Goal: Task Accomplishment & Management: Complete application form

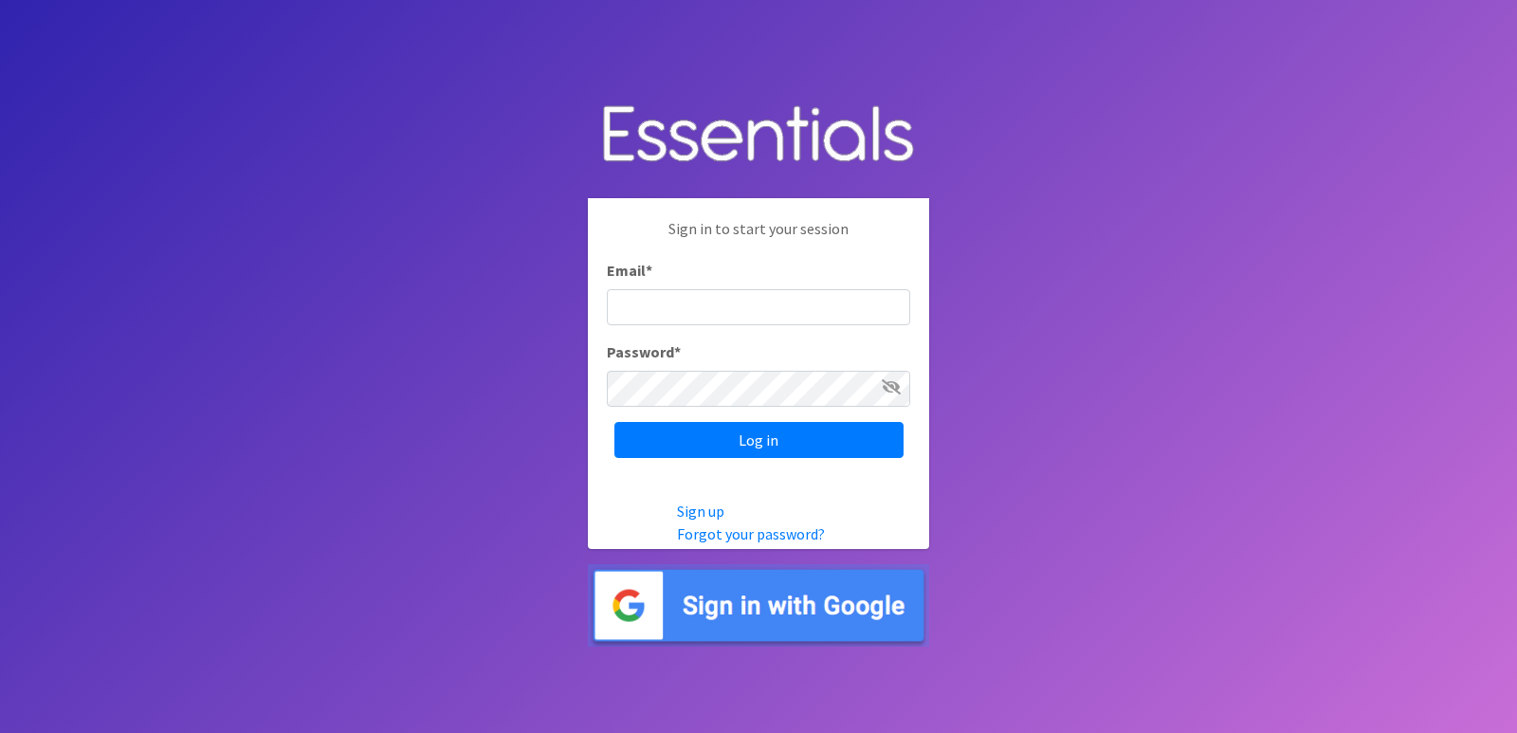
click at [681, 304] on input "Email *" at bounding box center [758, 307] width 303 height 36
type input "[EMAIL_ADDRESS][DOMAIN_NAME]"
click at [715, 531] on link "Forgot your password?" at bounding box center [751, 533] width 148 height 19
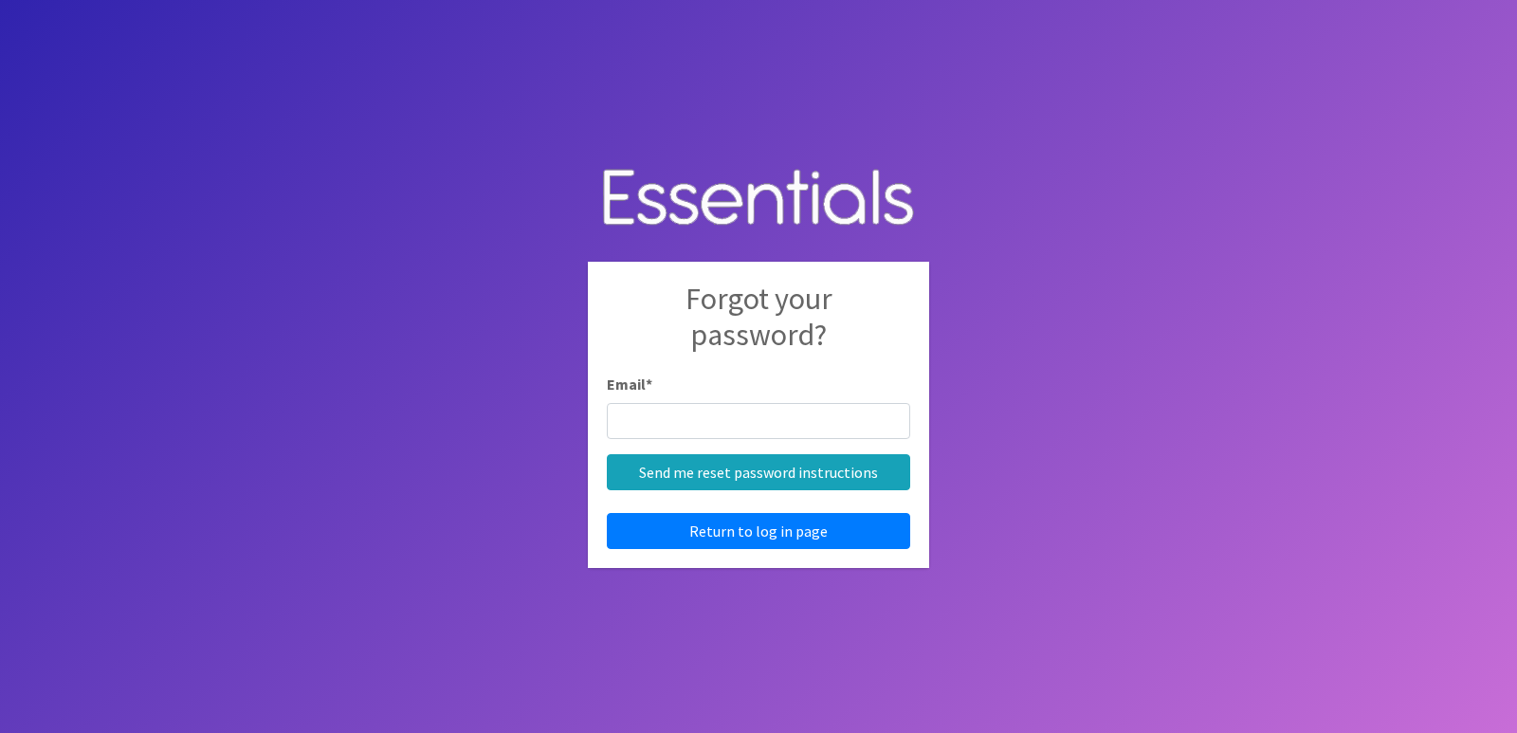
click at [675, 425] on input "Email *" at bounding box center [758, 421] width 303 height 36
type input "gmaldonado@beavoice.org"
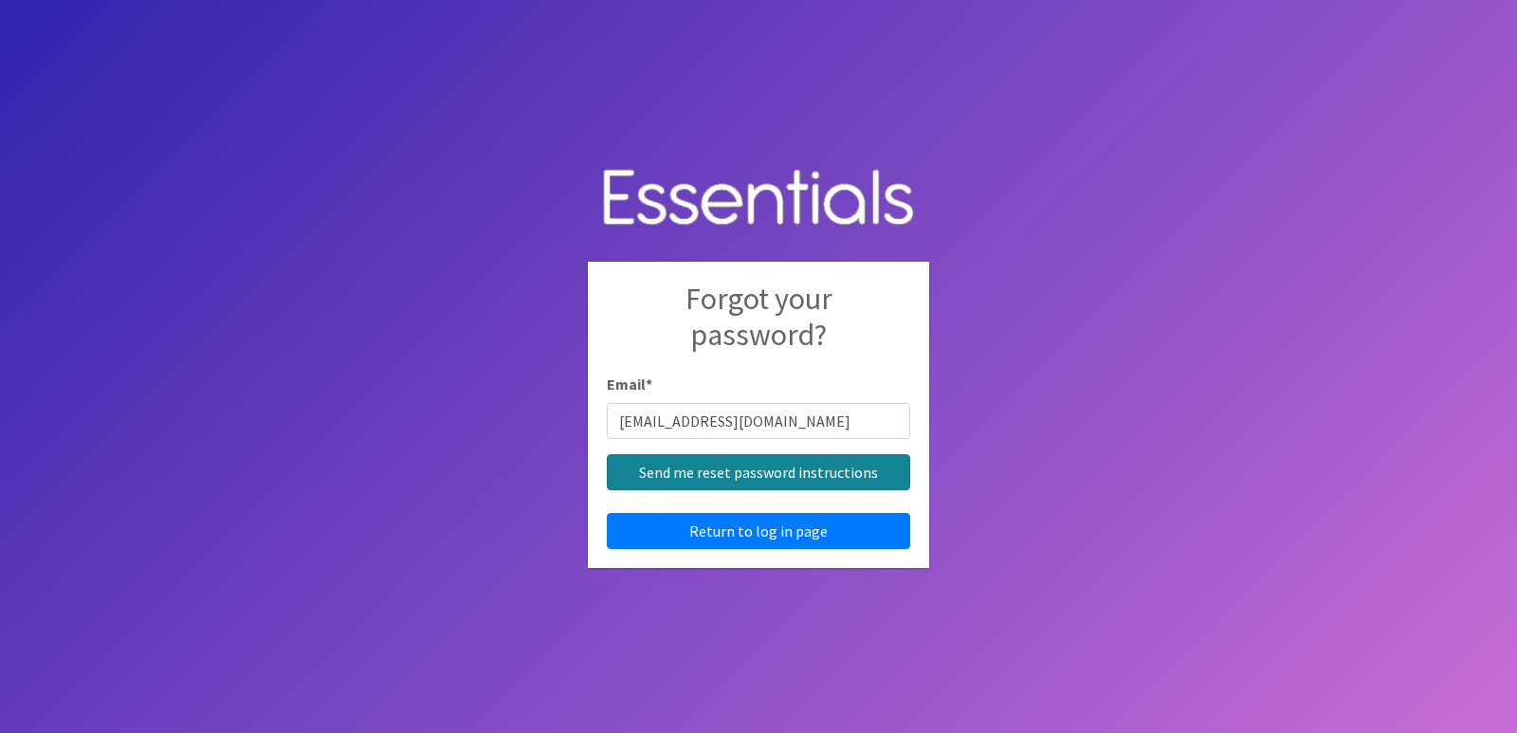
click at [701, 459] on input "Send me reset password instructions" at bounding box center [758, 472] width 303 height 36
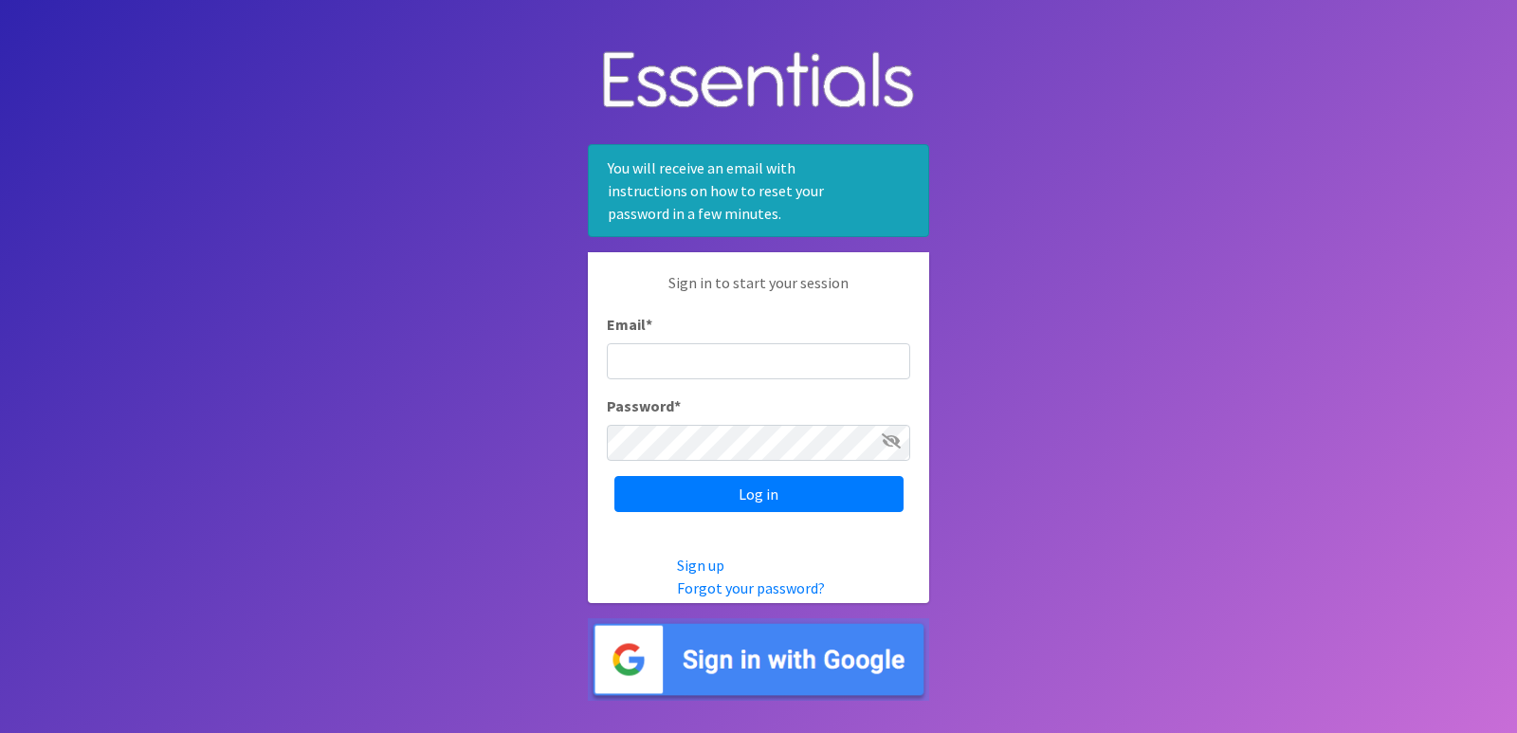
click at [654, 371] on input "Email *" at bounding box center [758, 361] width 303 height 36
type input "gmaldonado@beavoice.org"
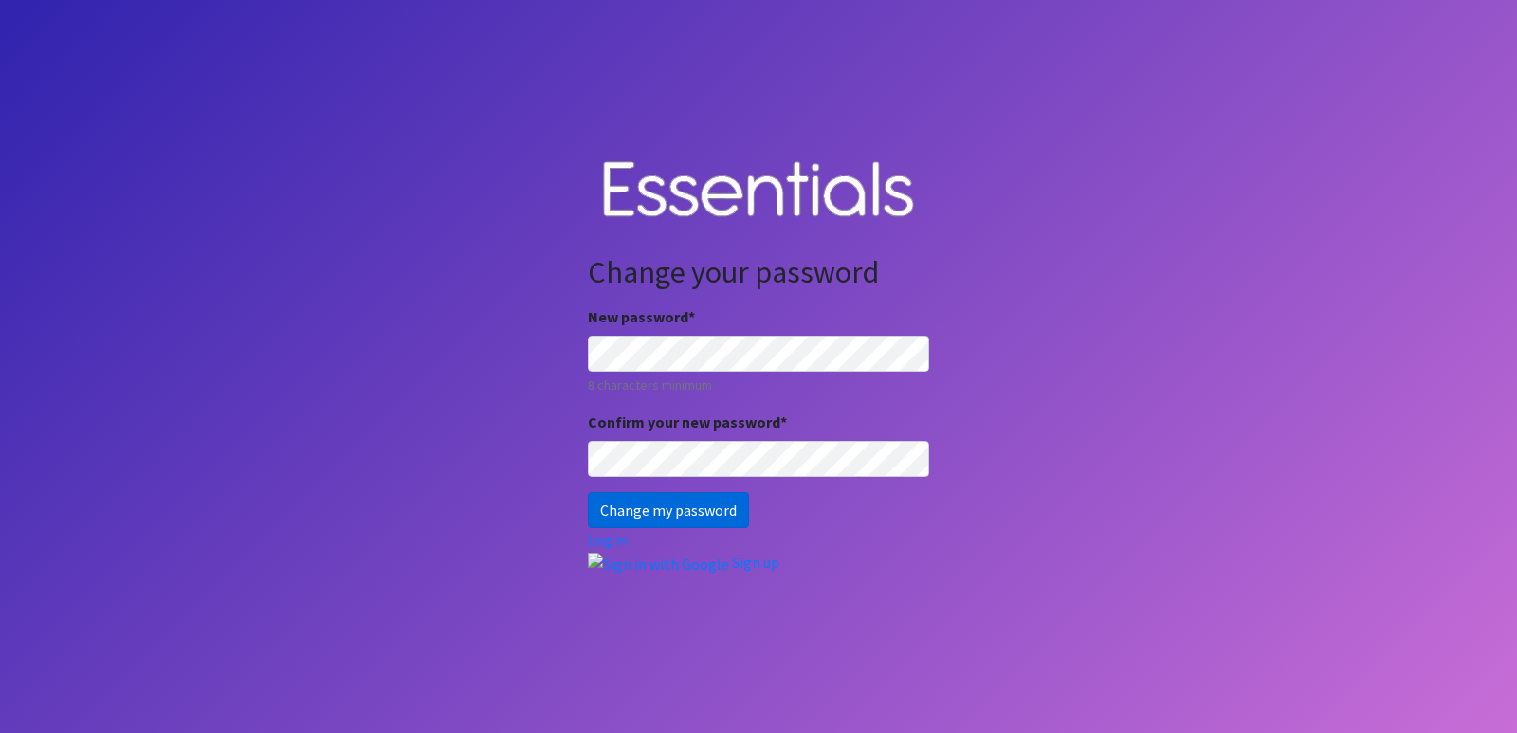
click at [658, 513] on input "Change my password" at bounding box center [668, 510] width 161 height 36
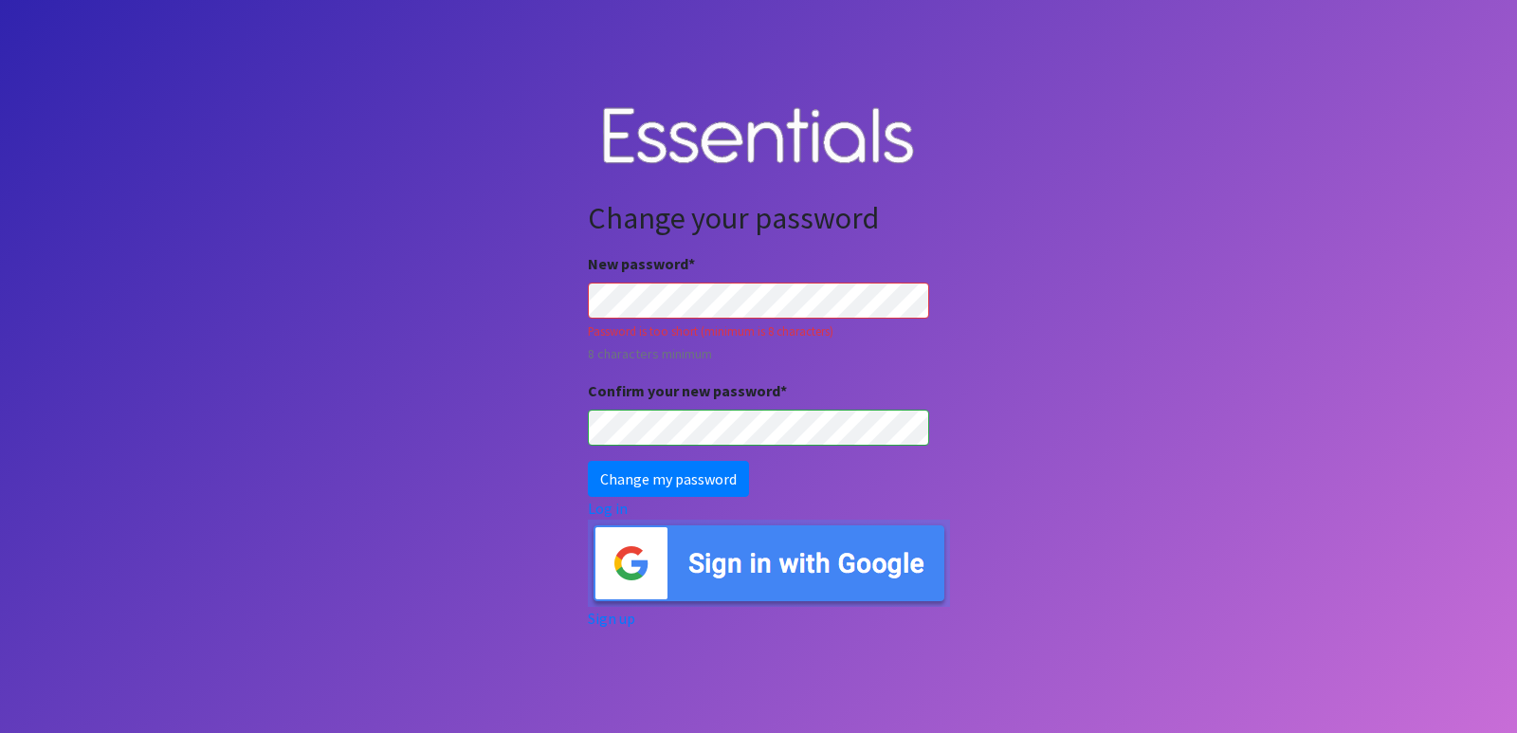
click at [662, 281] on div "New password * Password is too short (minimum is 8 characters) 8 characters min…" at bounding box center [758, 308] width 341 height 112
click at [669, 484] on input "Change my password" at bounding box center [668, 479] width 161 height 36
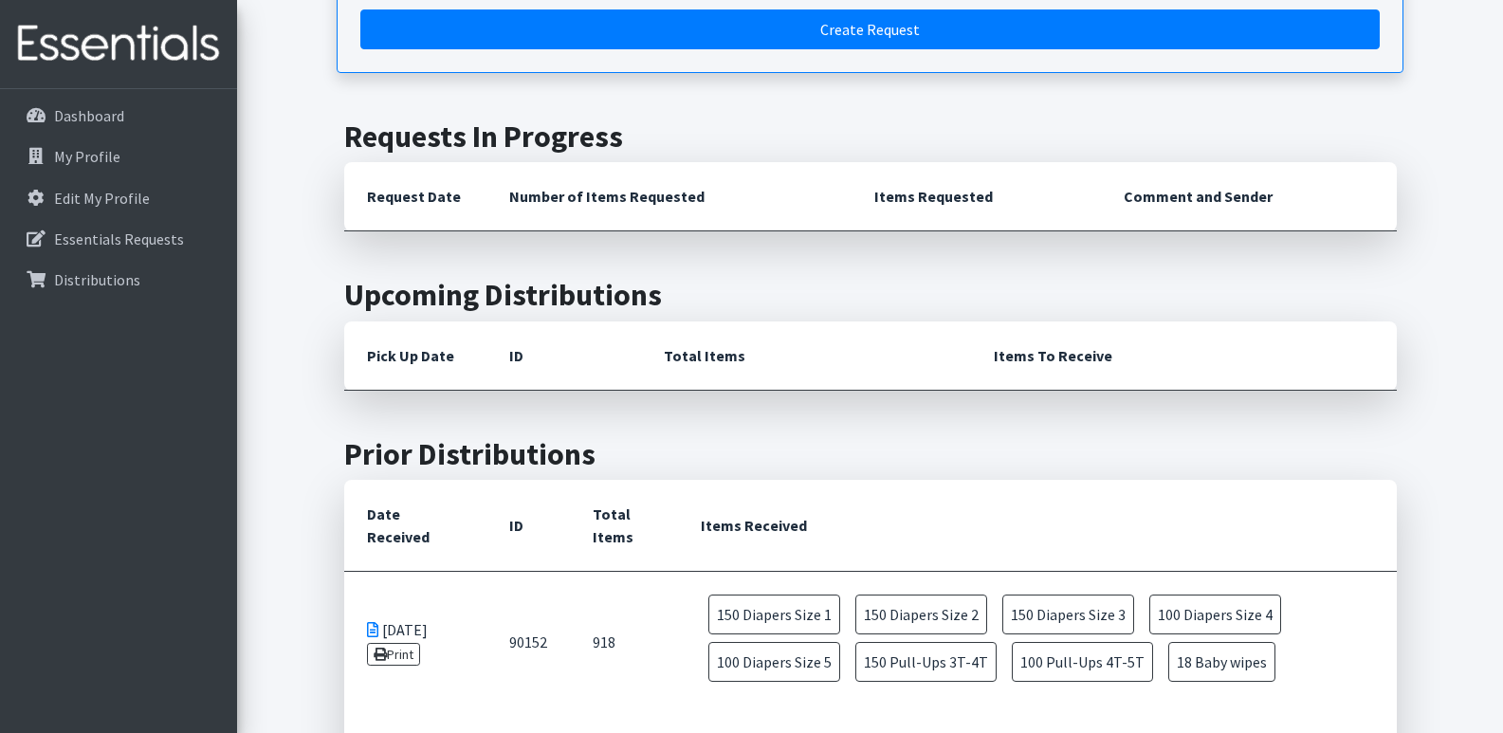
scroll to position [95, 0]
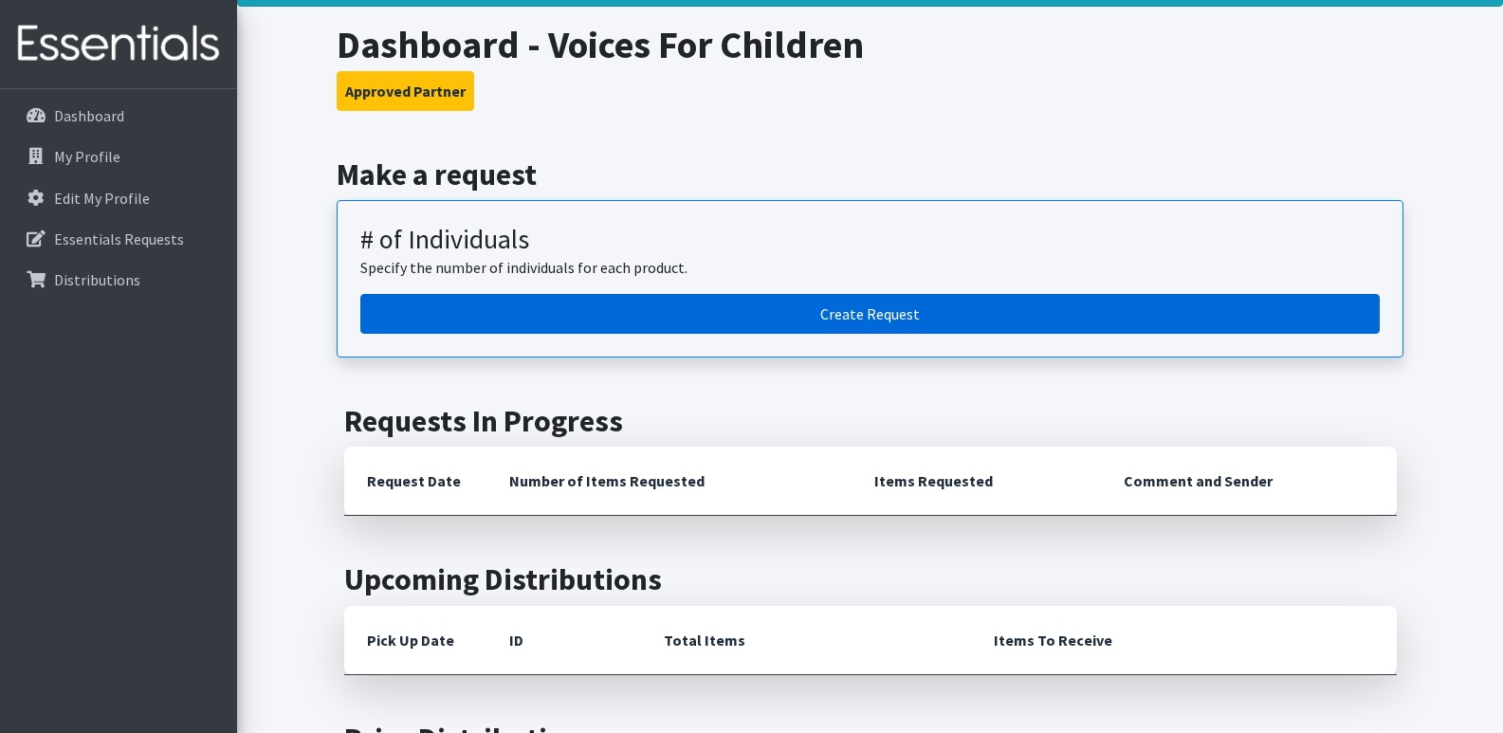
click at [820, 302] on link "Create Request" at bounding box center [869, 314] width 1019 height 40
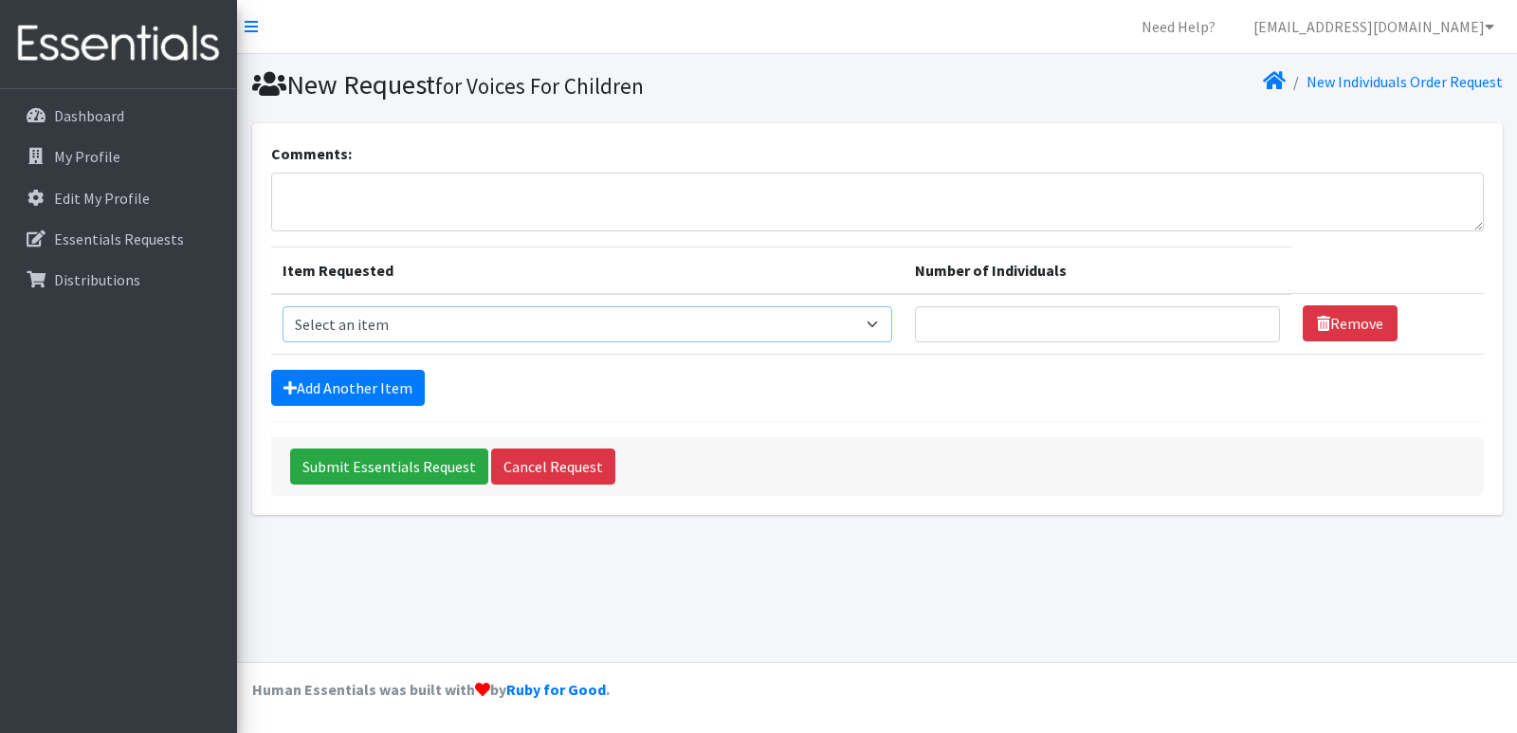
click at [470, 337] on select "Select an item # - Total number of kids being served with this order: Baby wipe…" at bounding box center [588, 324] width 610 height 36
select select "2665"
click at [283, 306] on select "Select an item # - Total number of kids being served with this order: Baby wipe…" at bounding box center [588, 324] width 610 height 36
click at [1060, 315] on input "Number of Individuals" at bounding box center [1097, 324] width 365 height 36
type input "100"
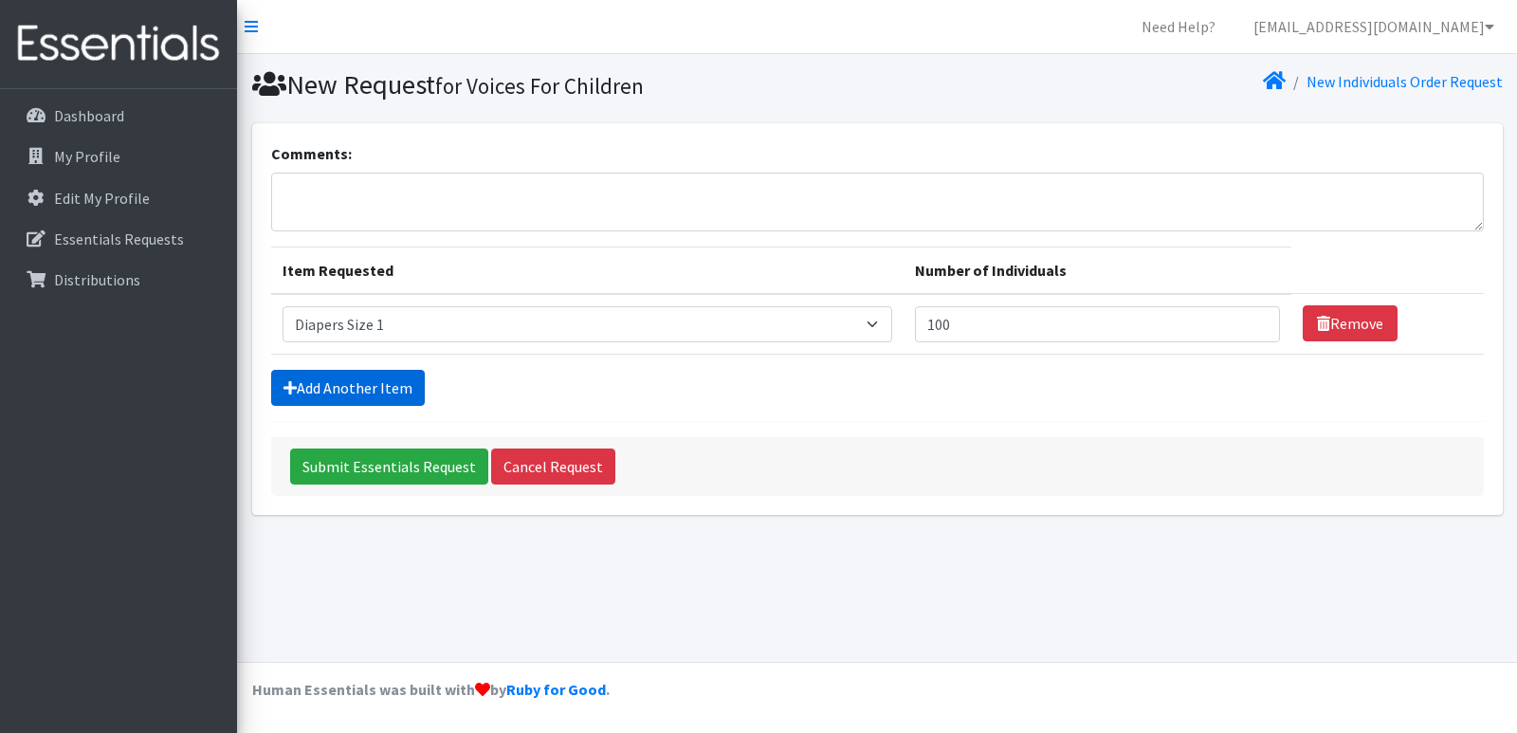
drag, startPoint x: 288, startPoint y: 389, endPoint x: 320, endPoint y: 389, distance: 32.2
click at [291, 389] on icon at bounding box center [289, 387] width 13 height 15
click at [380, 380] on link "Add Another Item" at bounding box center [348, 388] width 154 height 36
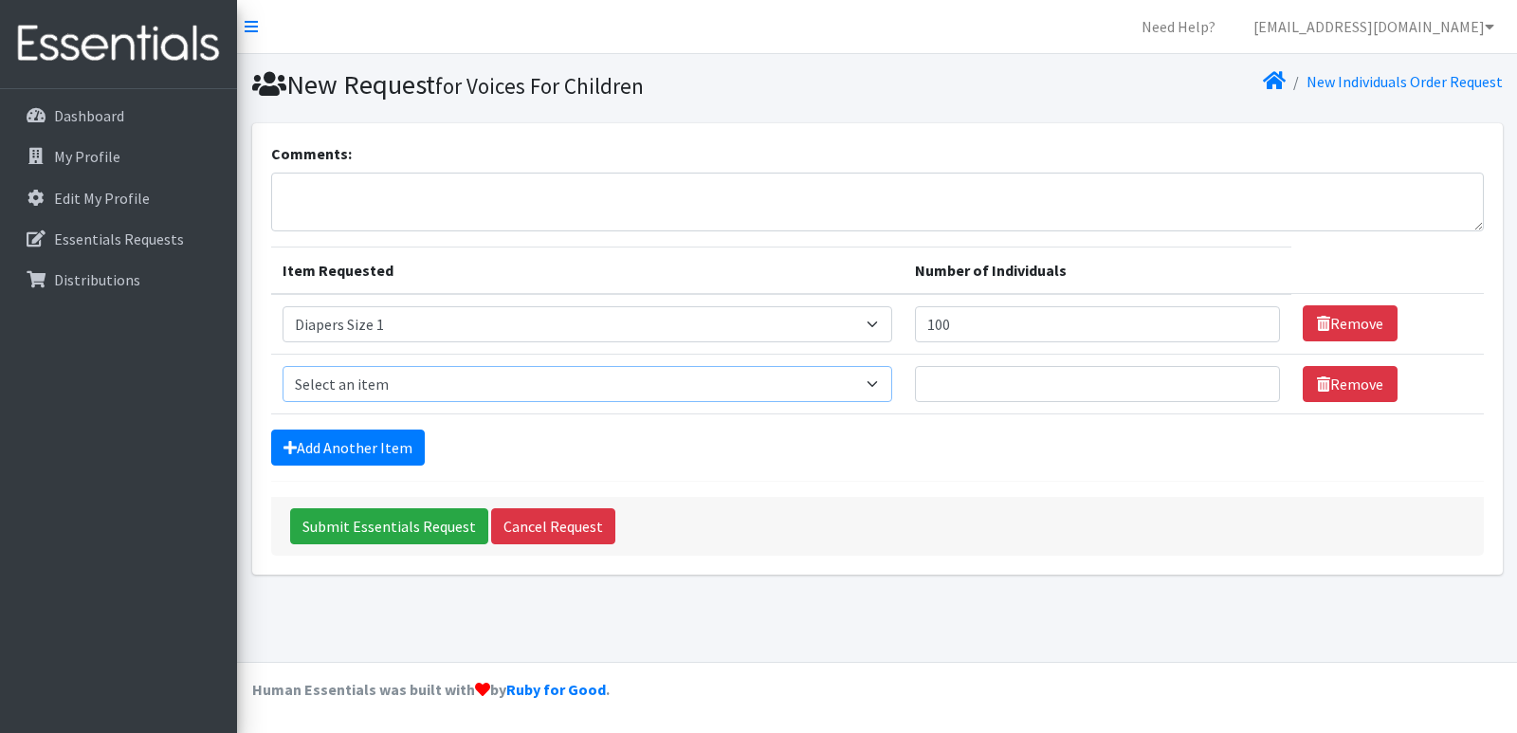
drag, startPoint x: 385, startPoint y: 381, endPoint x: 391, endPoint y: 393, distance: 13.6
click at [385, 381] on select "Select an item # - Total number of kids being served with this order: Baby wipe…" at bounding box center [588, 384] width 610 height 36
select select "2668"
click at [283, 366] on select "Select an item # - Total number of kids being served with this order: Baby wipe…" at bounding box center [588, 384] width 610 height 36
click at [1022, 373] on input "Number of Individuals" at bounding box center [1097, 384] width 365 height 36
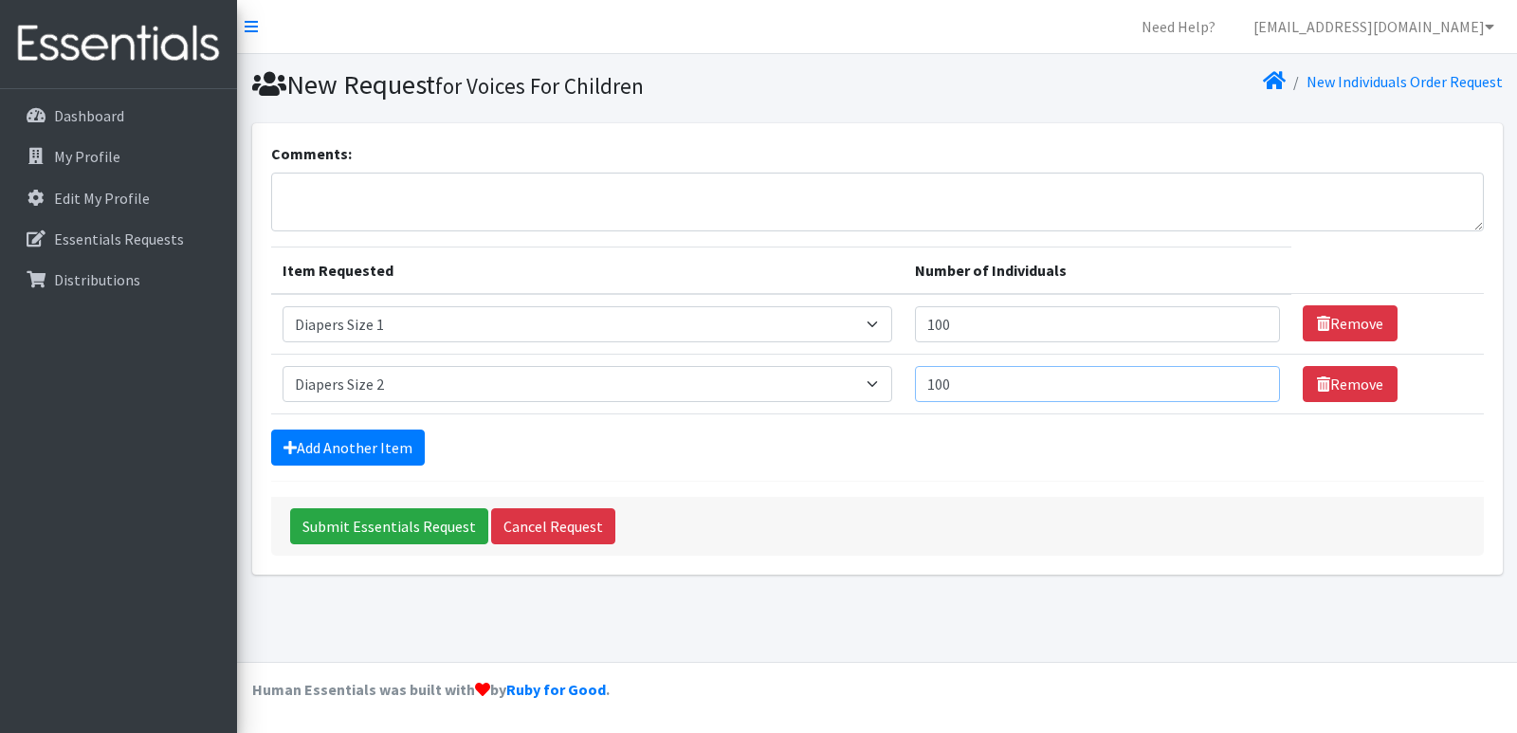
type input "100"
click at [426, 434] on div "Add Another Item" at bounding box center [877, 447] width 1212 height 36
click at [367, 479] on form "Comments: Item Requested Number of Individuals Item Requested Select an item # …" at bounding box center [877, 348] width 1212 height 413
click at [378, 452] on link "Add Another Item" at bounding box center [348, 447] width 154 height 36
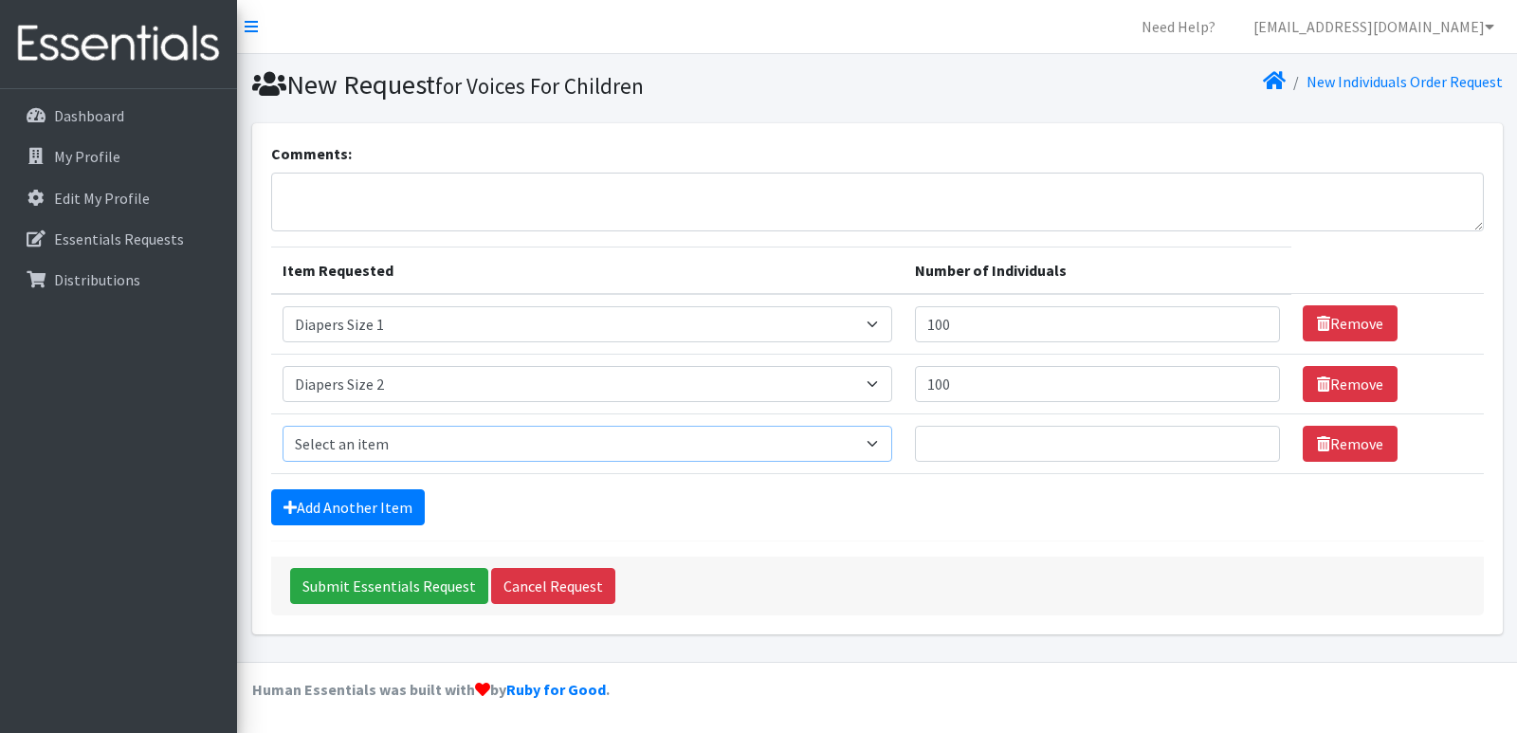
click at [379, 450] on select "Select an item # - Total number of kids being served with this order: Baby wipe…" at bounding box center [588, 444] width 610 height 36
select select "2655"
click at [283, 426] on select "Select an item # - Total number of kids being served with this order: Baby wipe…" at bounding box center [588, 444] width 610 height 36
click at [1103, 437] on input "Number of Individuals" at bounding box center [1097, 444] width 365 height 36
type input "100"
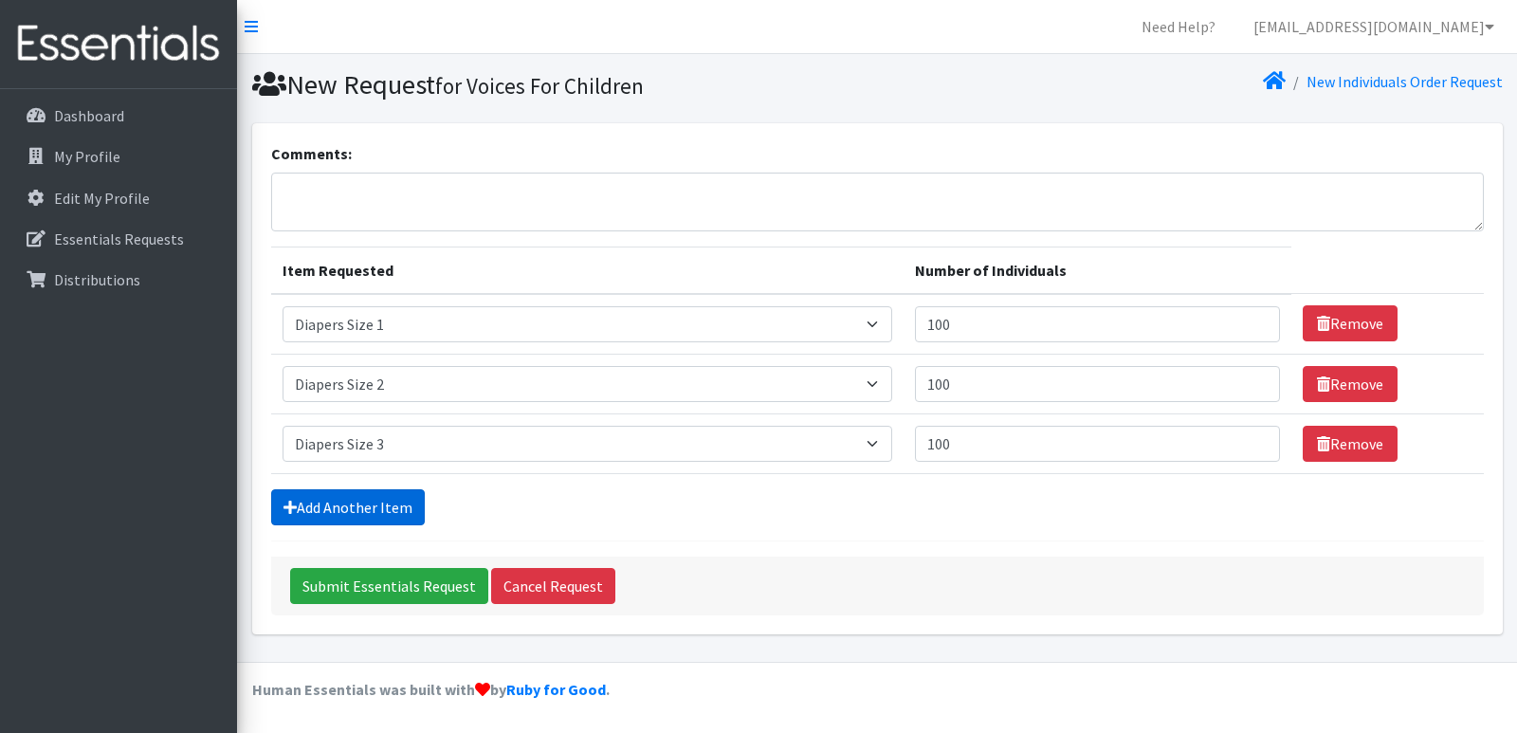
click at [385, 508] on link "Add Another Item" at bounding box center [348, 507] width 154 height 36
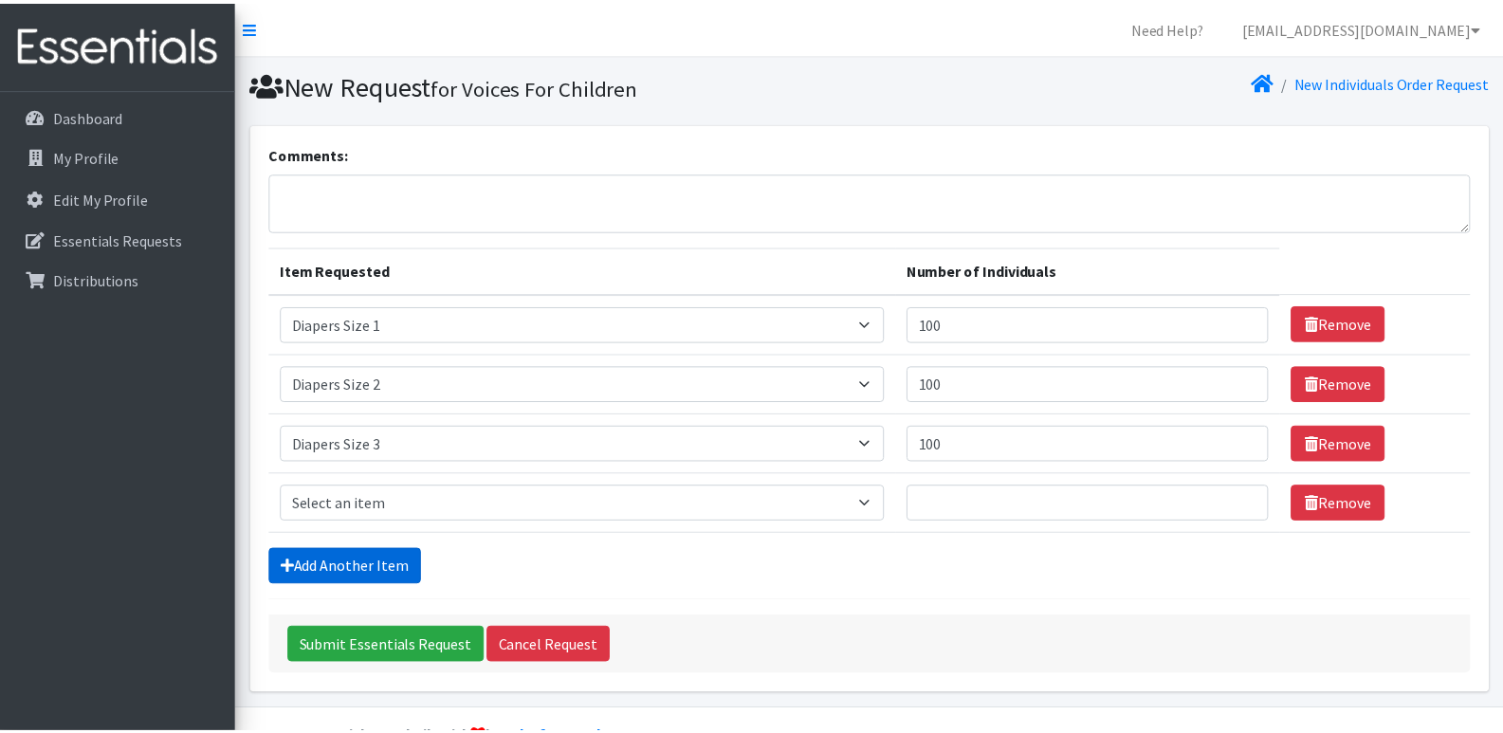
scroll to position [47, 0]
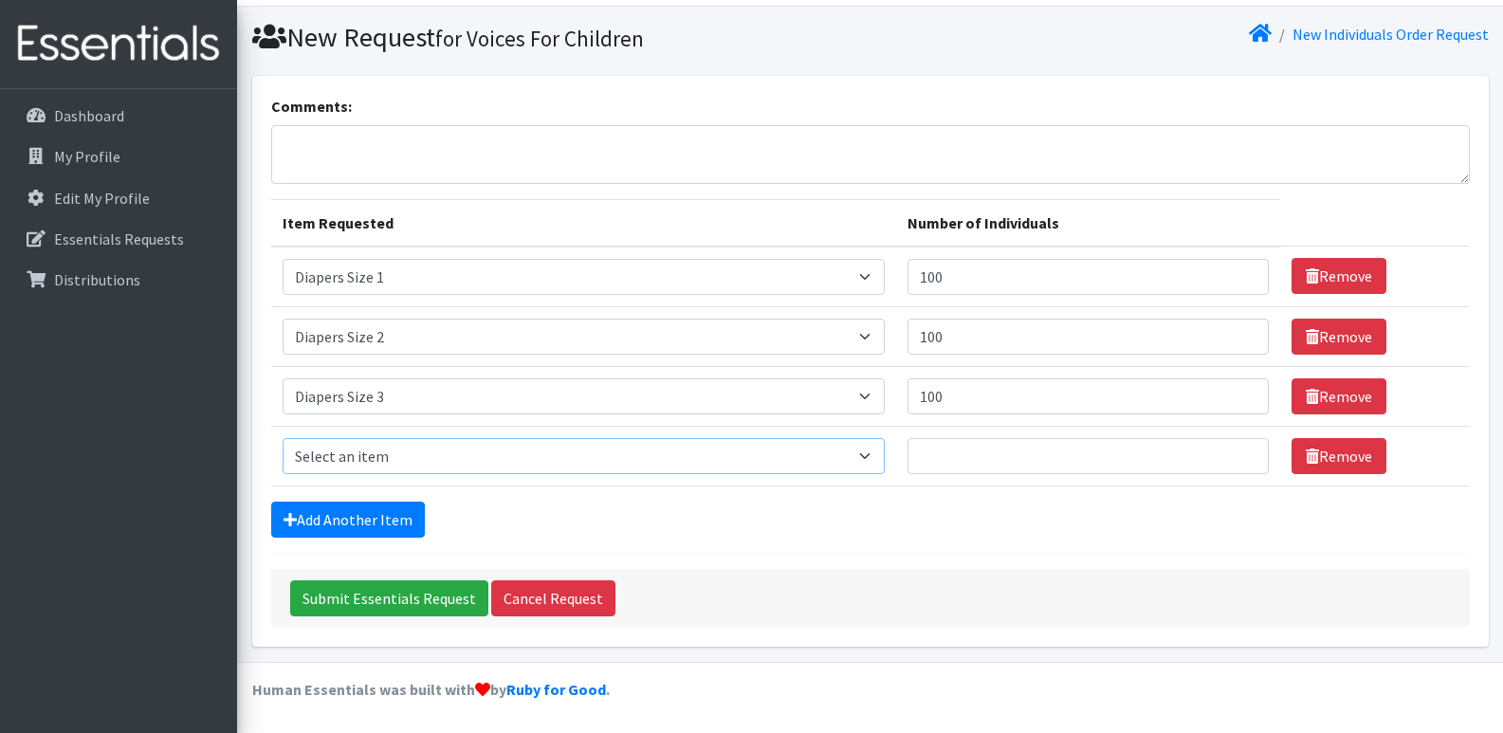
click at [363, 449] on select "Select an item # - Total number of kids being served with this order: Baby wipe…" at bounding box center [584, 456] width 602 height 36
select select "2661"
click at [283, 438] on select "Select an item # - Total number of kids being served with this order: Baby wipe…" at bounding box center [584, 456] width 602 height 36
click at [985, 449] on input "Number of Individuals" at bounding box center [1087, 456] width 361 height 36
type input "200"
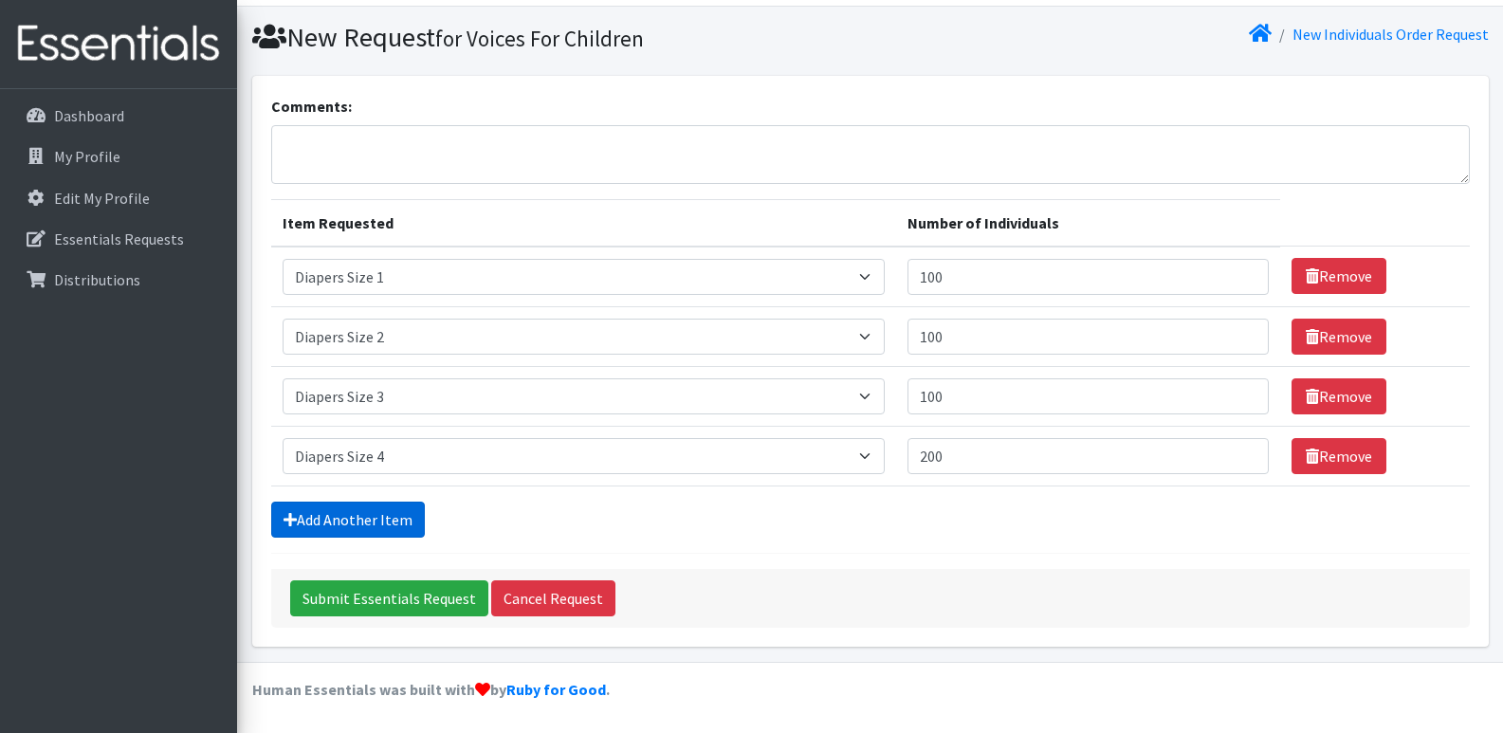
click at [365, 524] on link "Add Another Item" at bounding box center [348, 519] width 154 height 36
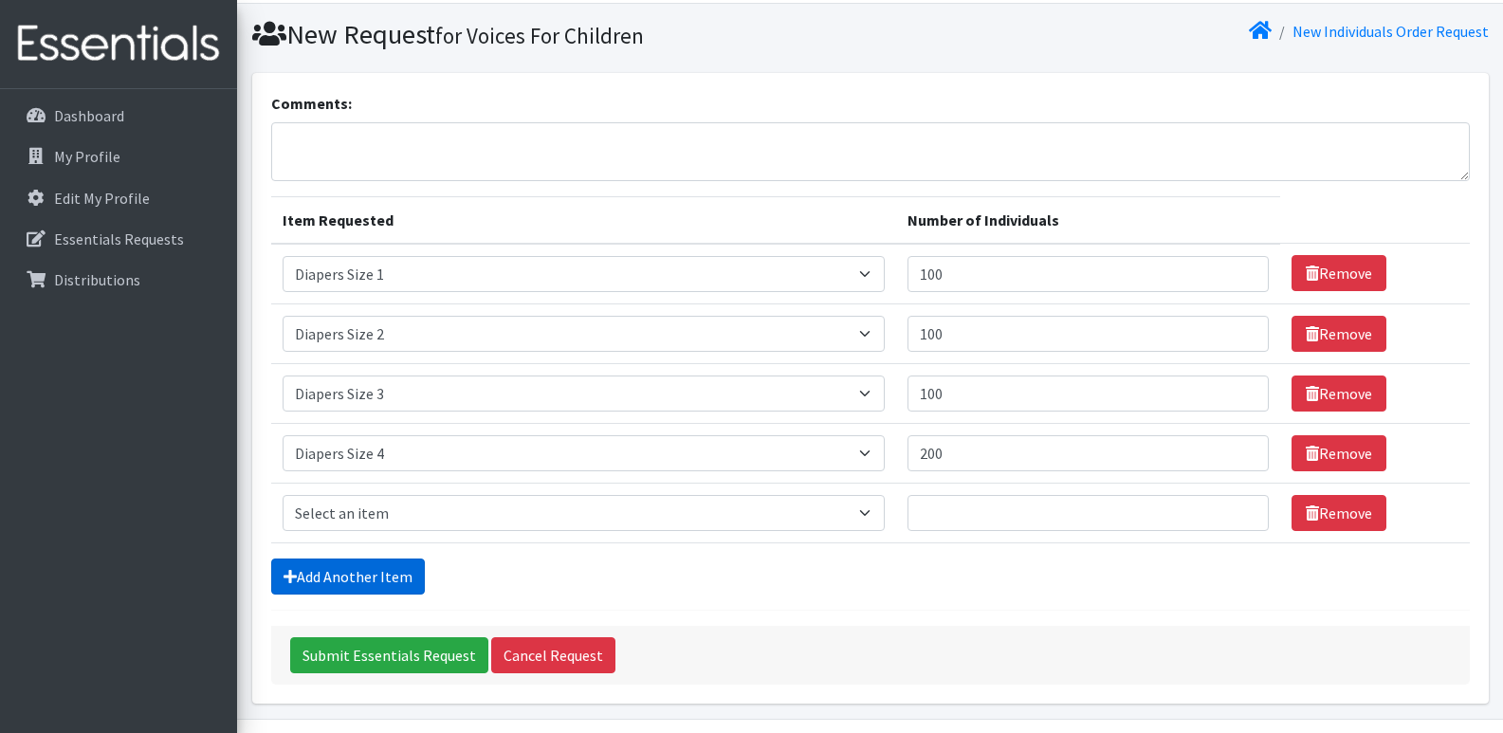
scroll to position [107, 0]
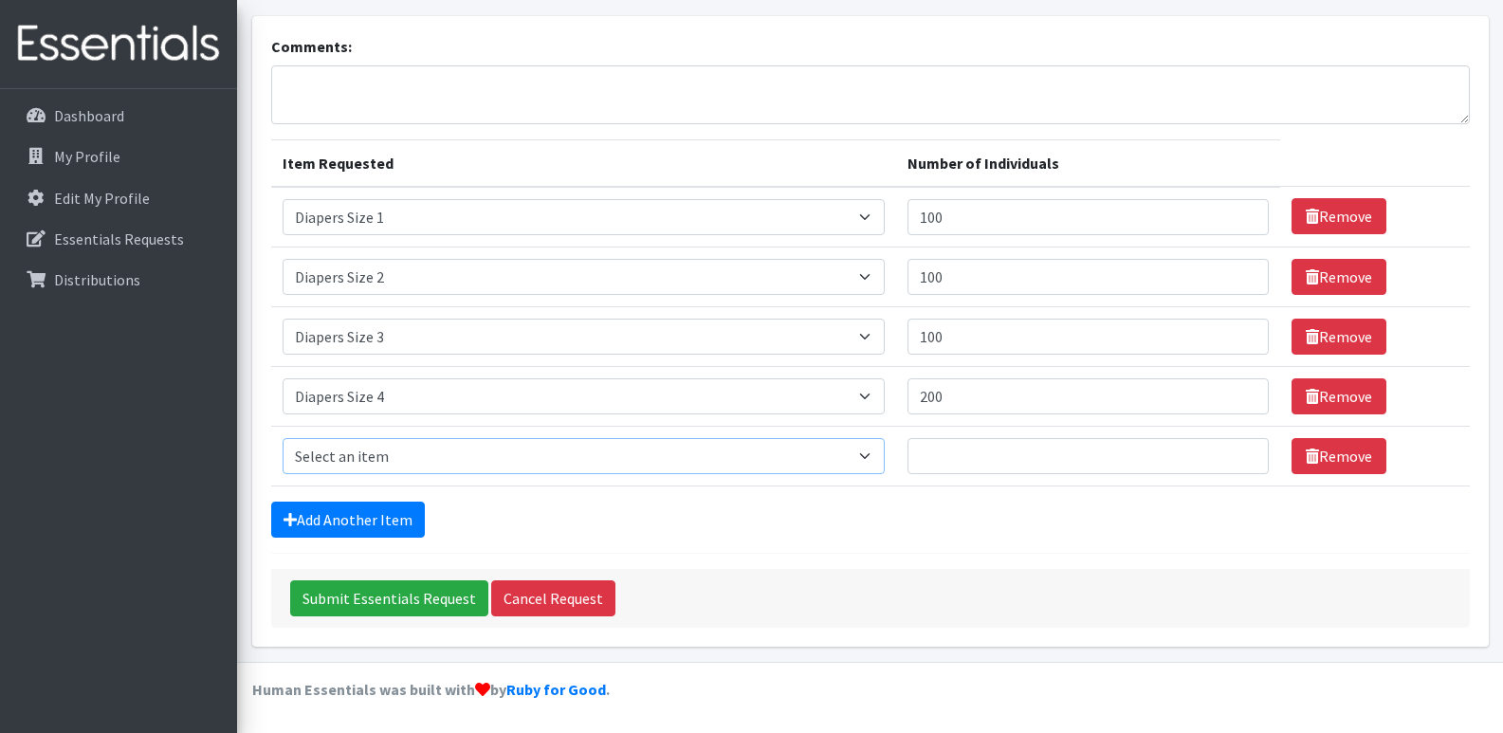
click at [361, 451] on select "Select an item # - Total number of kids being served with this order: Baby wipe…" at bounding box center [584, 456] width 602 height 36
select select "2644"
click at [283, 438] on select "Select an item # - Total number of kids being served with this order: Baby wipe…" at bounding box center [584, 456] width 602 height 36
click at [981, 449] on input "Number of Individuals" at bounding box center [1087, 456] width 361 height 36
type input "200"
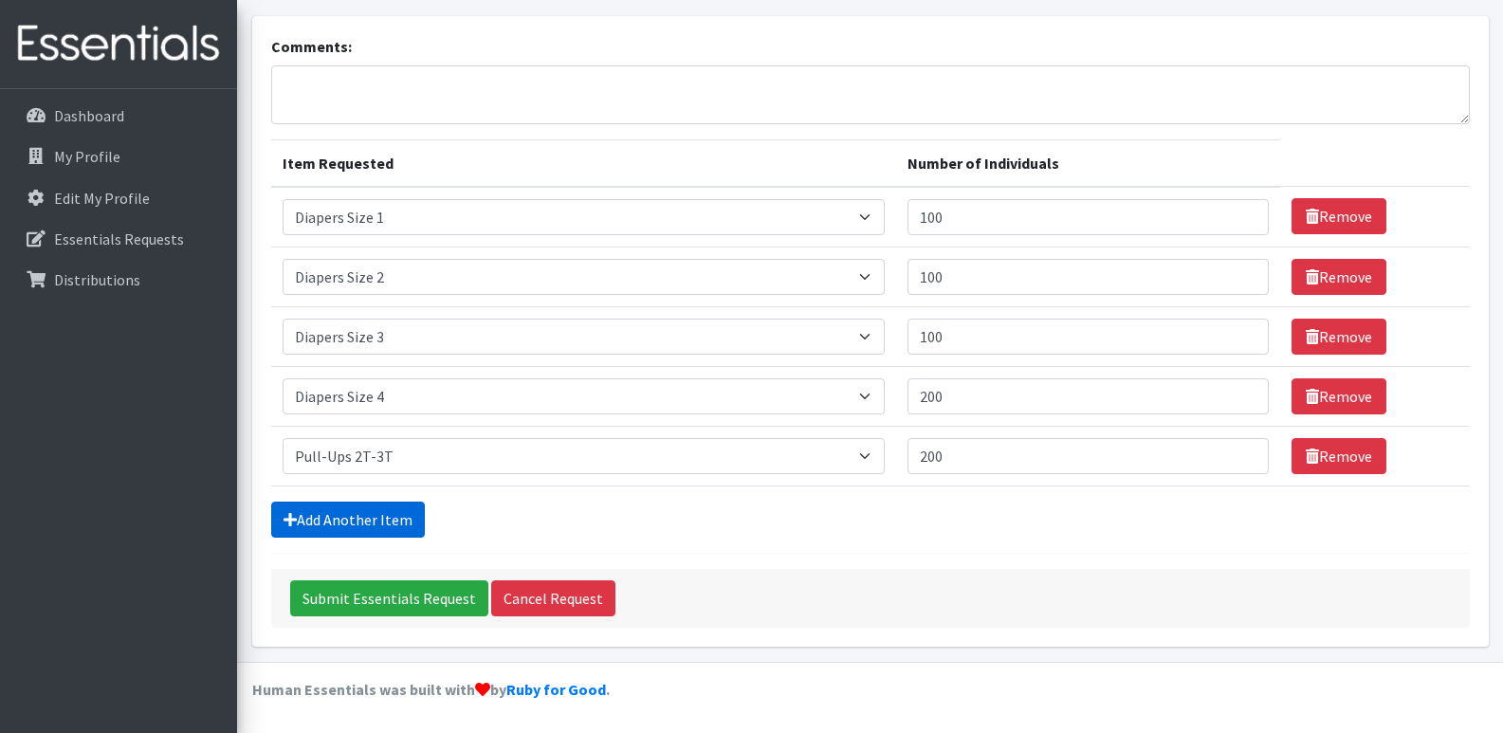
click at [386, 521] on link "Add Another Item" at bounding box center [348, 519] width 154 height 36
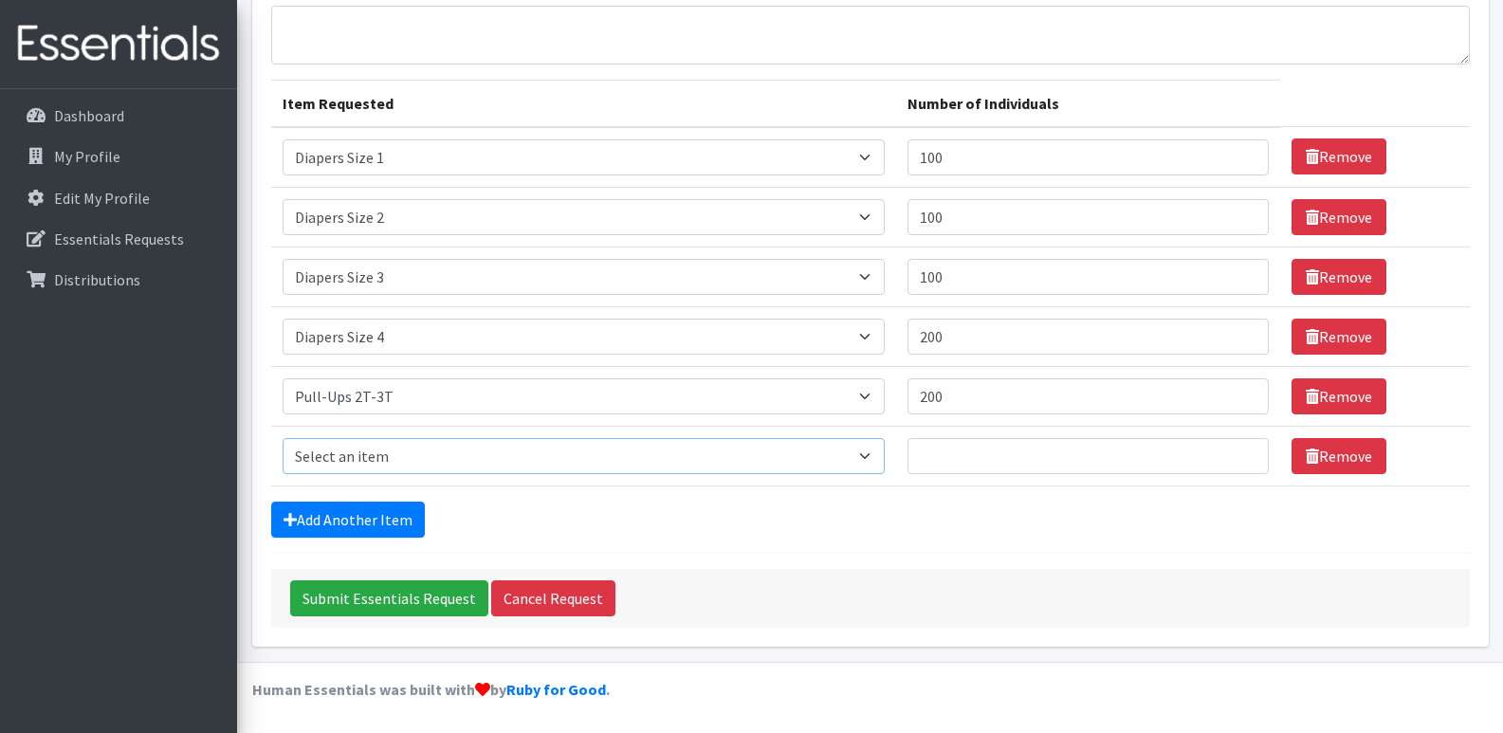
click at [366, 442] on select "Select an item # - Total number of kids being served with this order: Baby wipe…" at bounding box center [584, 456] width 602 height 36
select select "2679"
click at [283, 438] on select "Select an item # - Total number of kids being served with this order: Baby wipe…" at bounding box center [584, 456] width 602 height 36
click at [989, 440] on input "Number of Individuals" at bounding box center [1087, 456] width 361 height 36
type input "100"
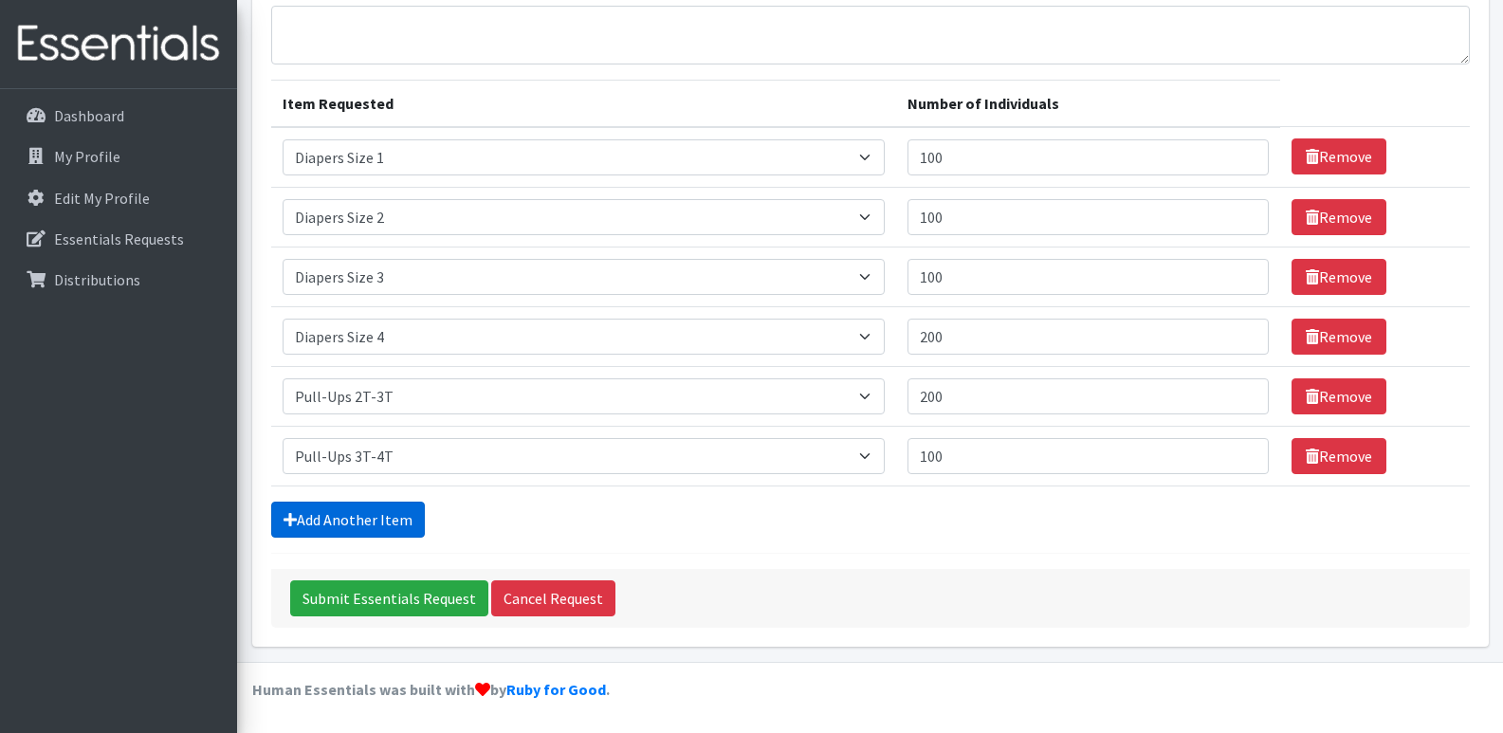
click at [383, 510] on link "Add Another Item" at bounding box center [348, 519] width 154 height 36
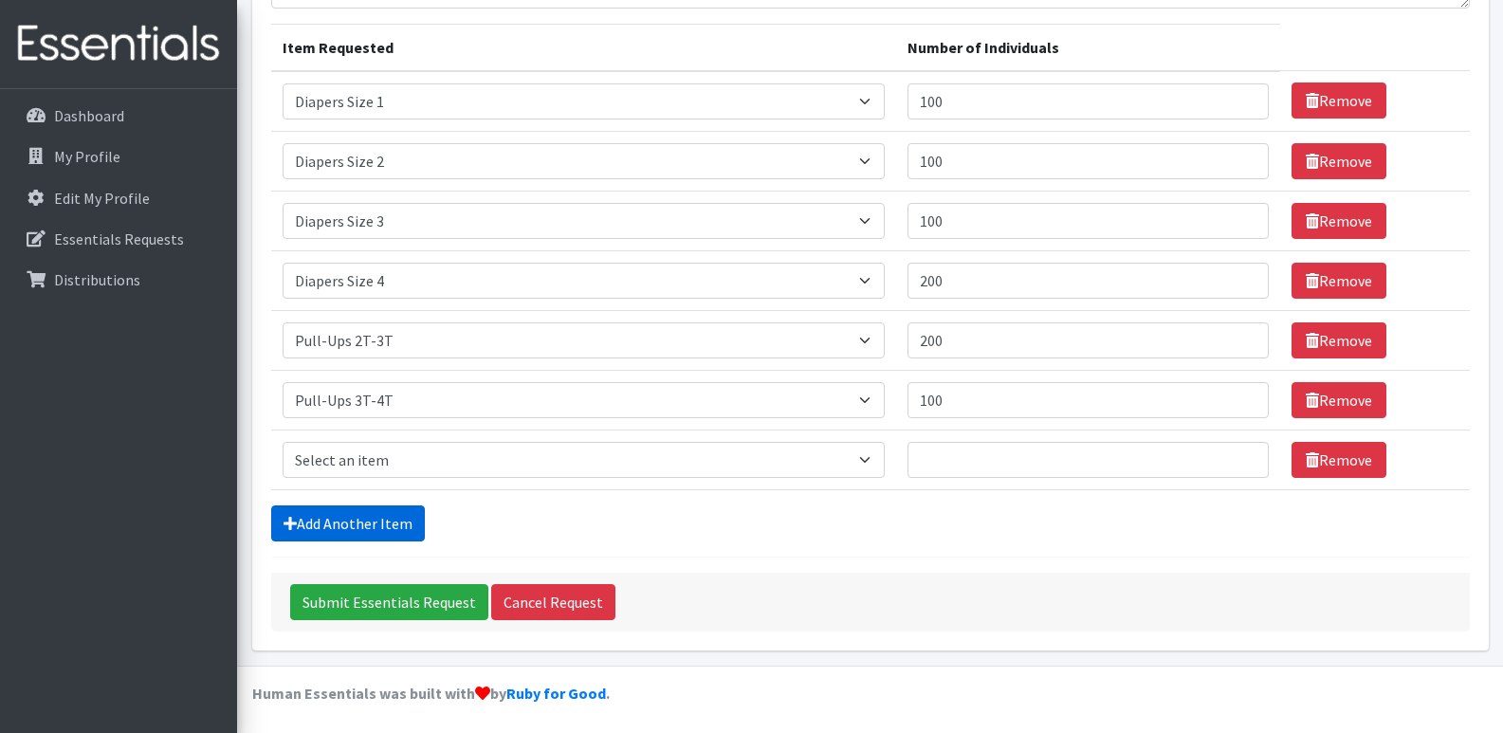
scroll to position [227, 0]
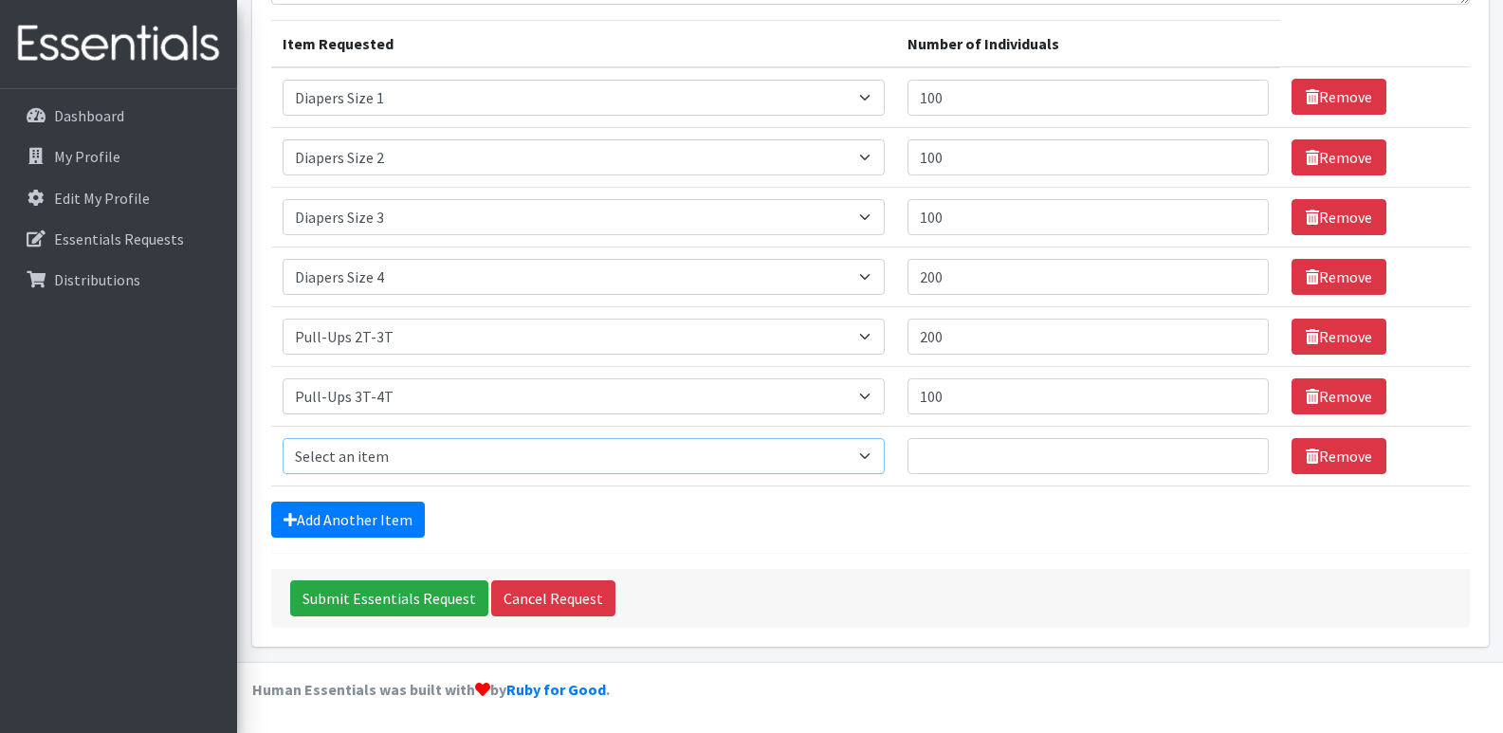
click at [355, 460] on select "Select an item # - Total number of kids being served with this order: Baby wipe…" at bounding box center [584, 456] width 602 height 36
select select "2680"
click at [283, 438] on select "Select an item # - Total number of kids being served with this order: Baby wipe…" at bounding box center [584, 456] width 602 height 36
click at [946, 452] on input "Number of Individuals" at bounding box center [1087, 456] width 361 height 36
type input "100"
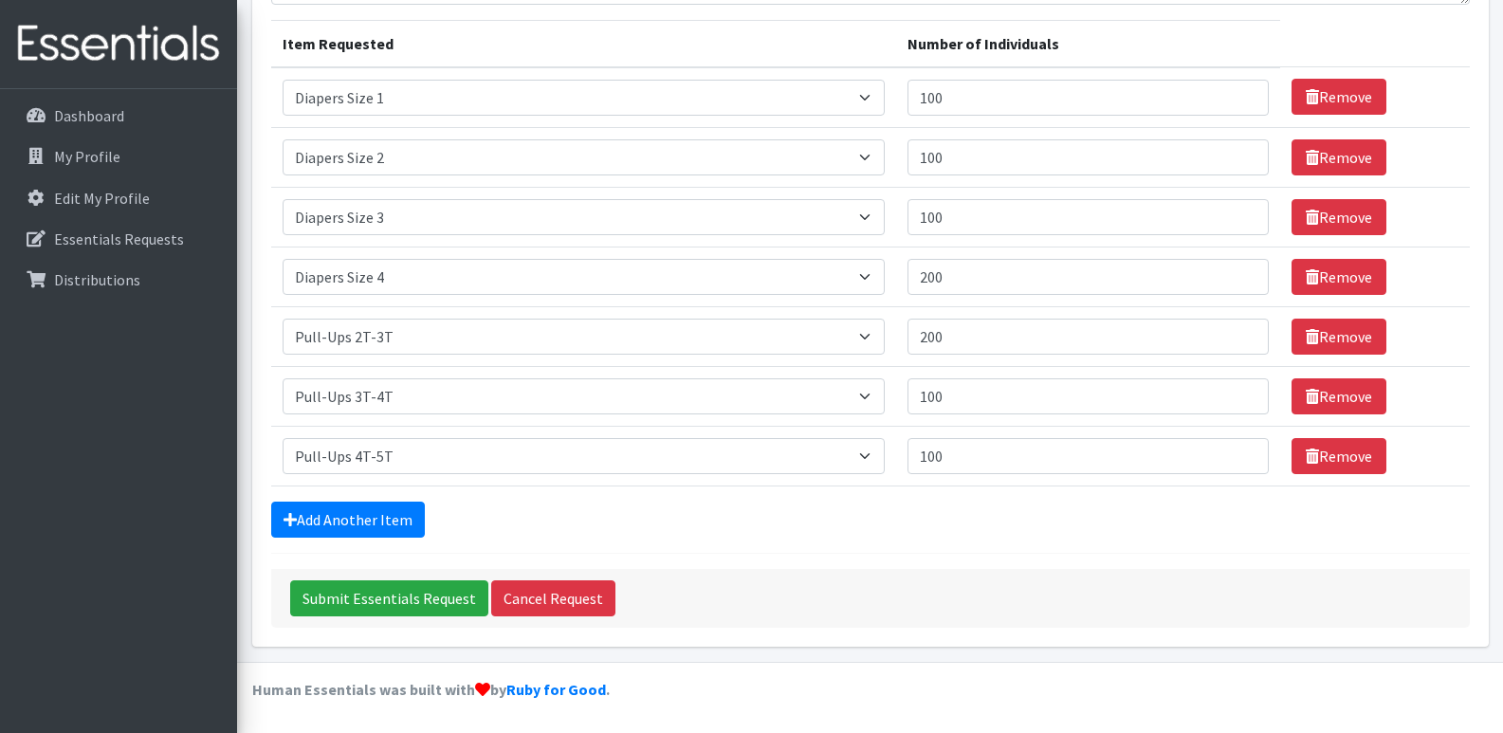
click at [864, 505] on div "Add Another Item" at bounding box center [870, 519] width 1198 height 36
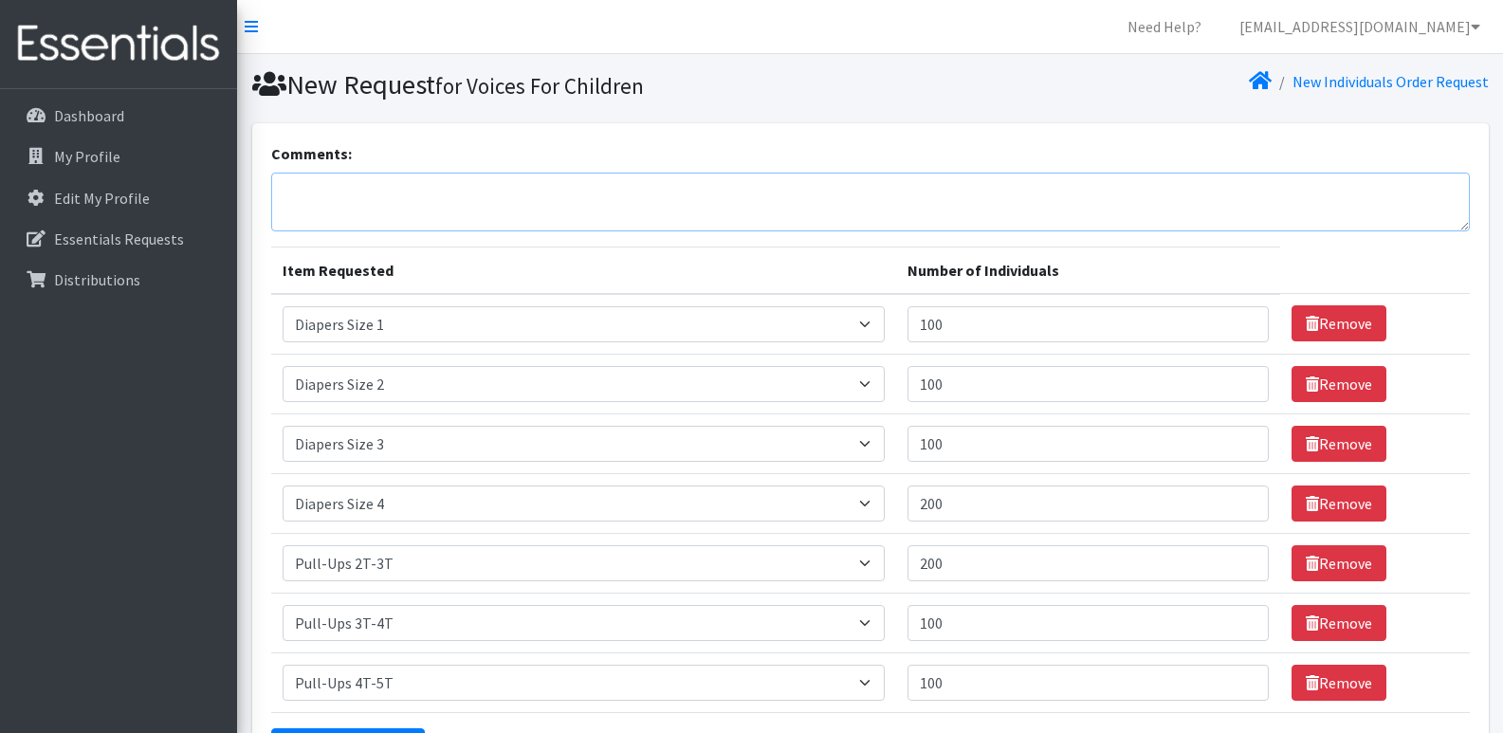
drag, startPoint x: 357, startPoint y: 199, endPoint x: 404, endPoint y: 197, distance: 46.5
click at [358, 197] on textarea "Comments:" at bounding box center [870, 202] width 1198 height 59
click at [305, 177] on textarea "Subited for 2 months" at bounding box center [870, 202] width 1198 height 59
click at [302, 191] on textarea "Subited for 2 months" at bounding box center [870, 202] width 1198 height 59
click at [305, 191] on textarea "Suited for 2 months" at bounding box center [870, 202] width 1198 height 59
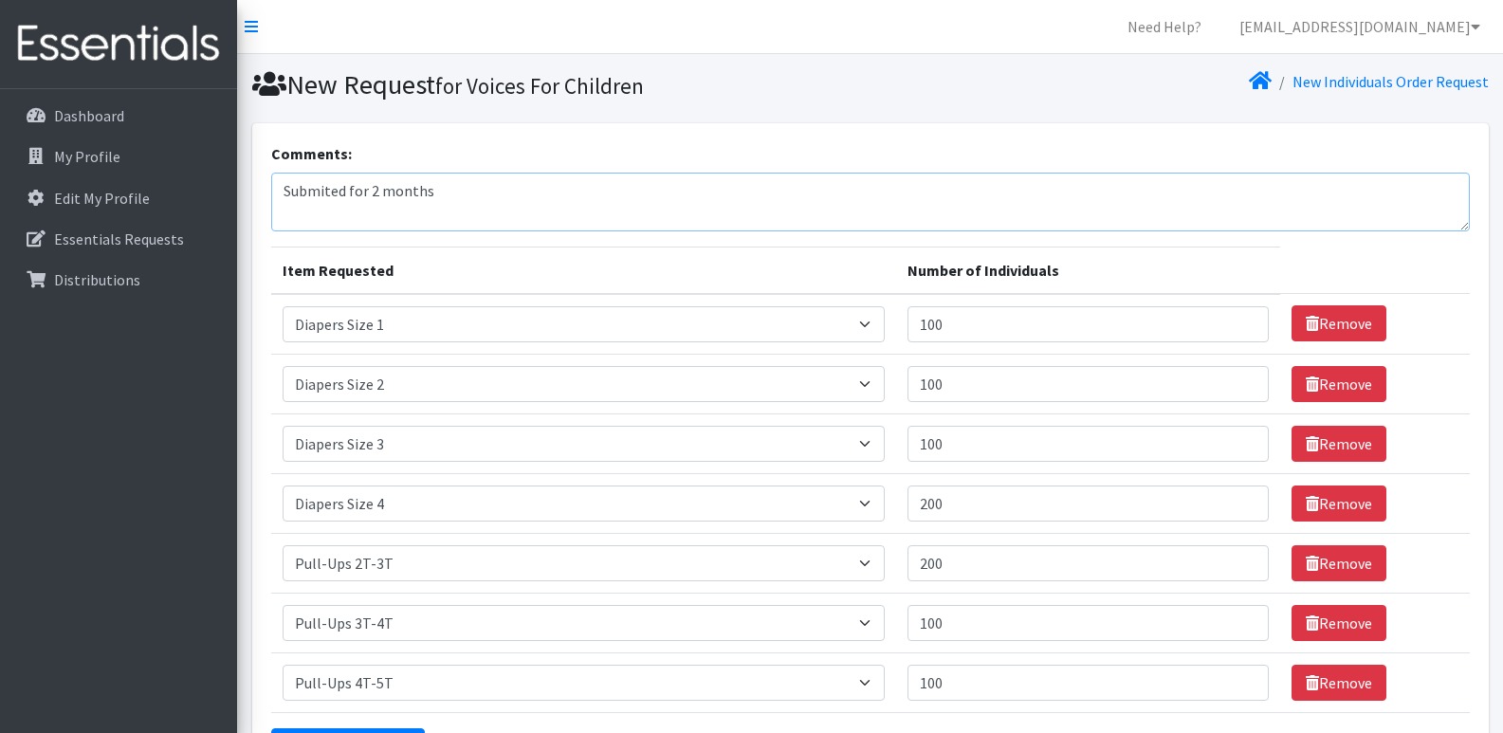
click at [330, 208] on textarea "Submited for 2 months" at bounding box center [870, 202] width 1198 height 59
click at [483, 208] on textarea "Summited for 2 months" at bounding box center [870, 202] width 1198 height 59
type textarea "Summited for 2 months"
click at [936, 327] on input "100" at bounding box center [1087, 324] width 361 height 36
type input "200"
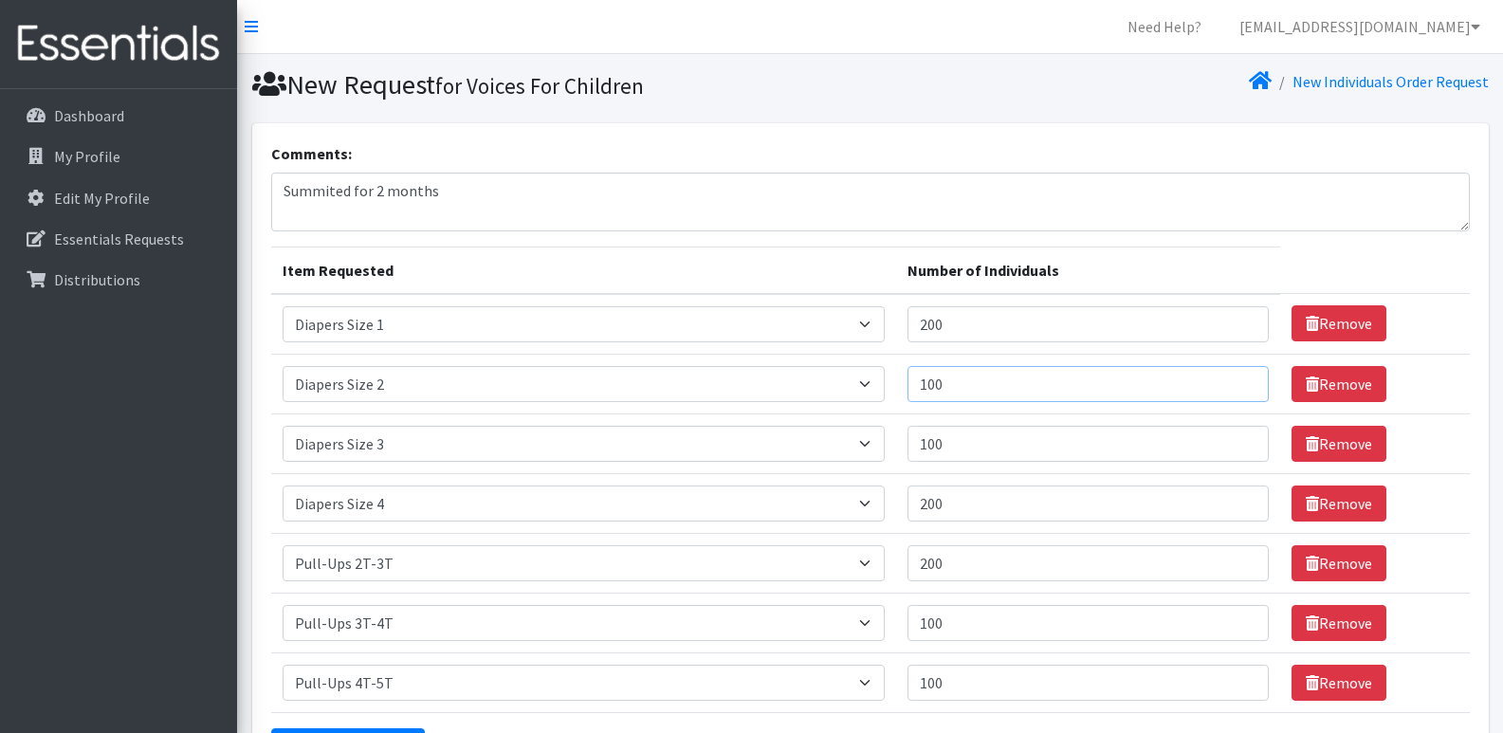
click at [942, 381] on input "100" at bounding box center [1087, 384] width 361 height 36
type input "200"
drag, startPoint x: 939, startPoint y: 443, endPoint x: 938, endPoint y: 500, distance: 56.9
click at [938, 443] on input "100" at bounding box center [1087, 444] width 361 height 36
type input "200"
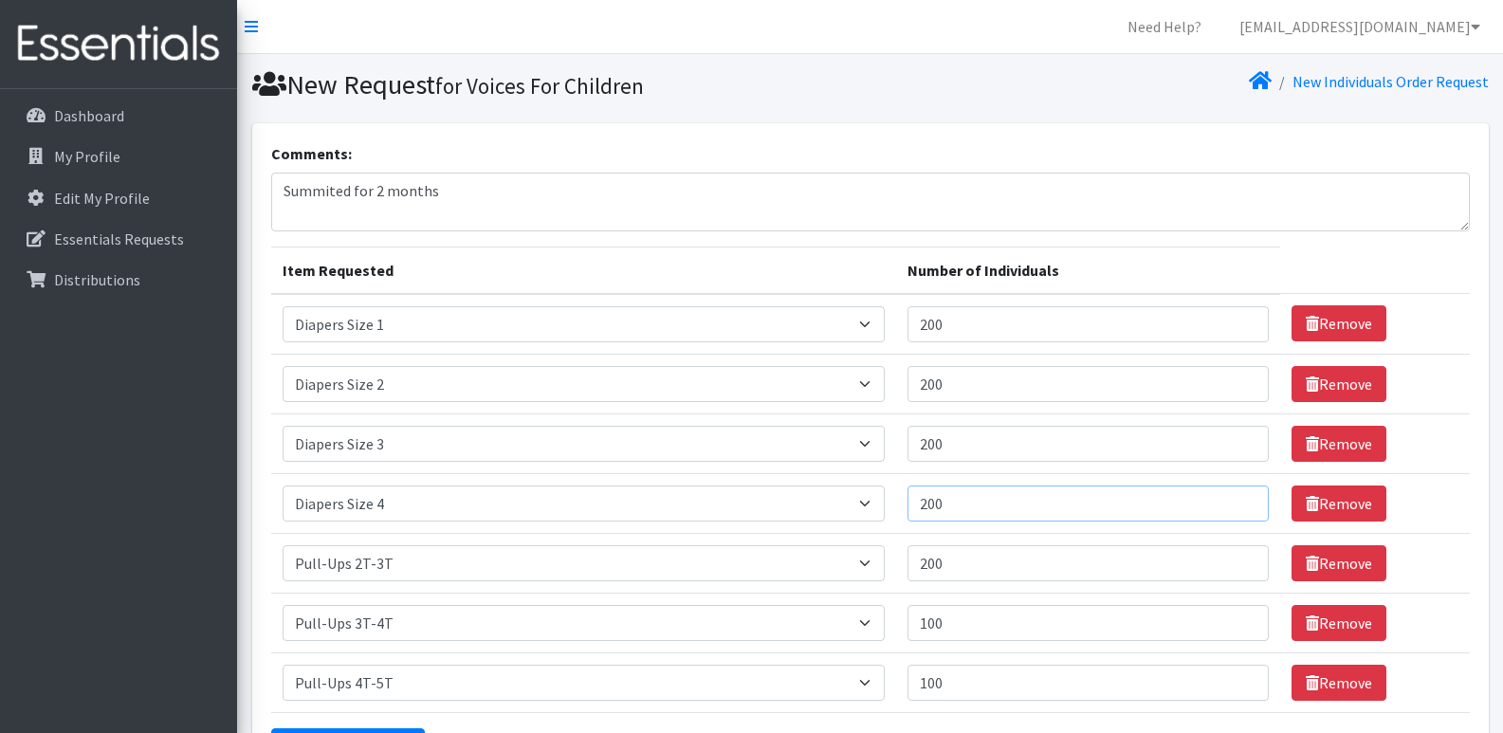
click at [940, 502] on input "200" at bounding box center [1087, 503] width 361 height 36
type input "400"
click at [939, 561] on input "200" at bounding box center [1087, 563] width 361 height 36
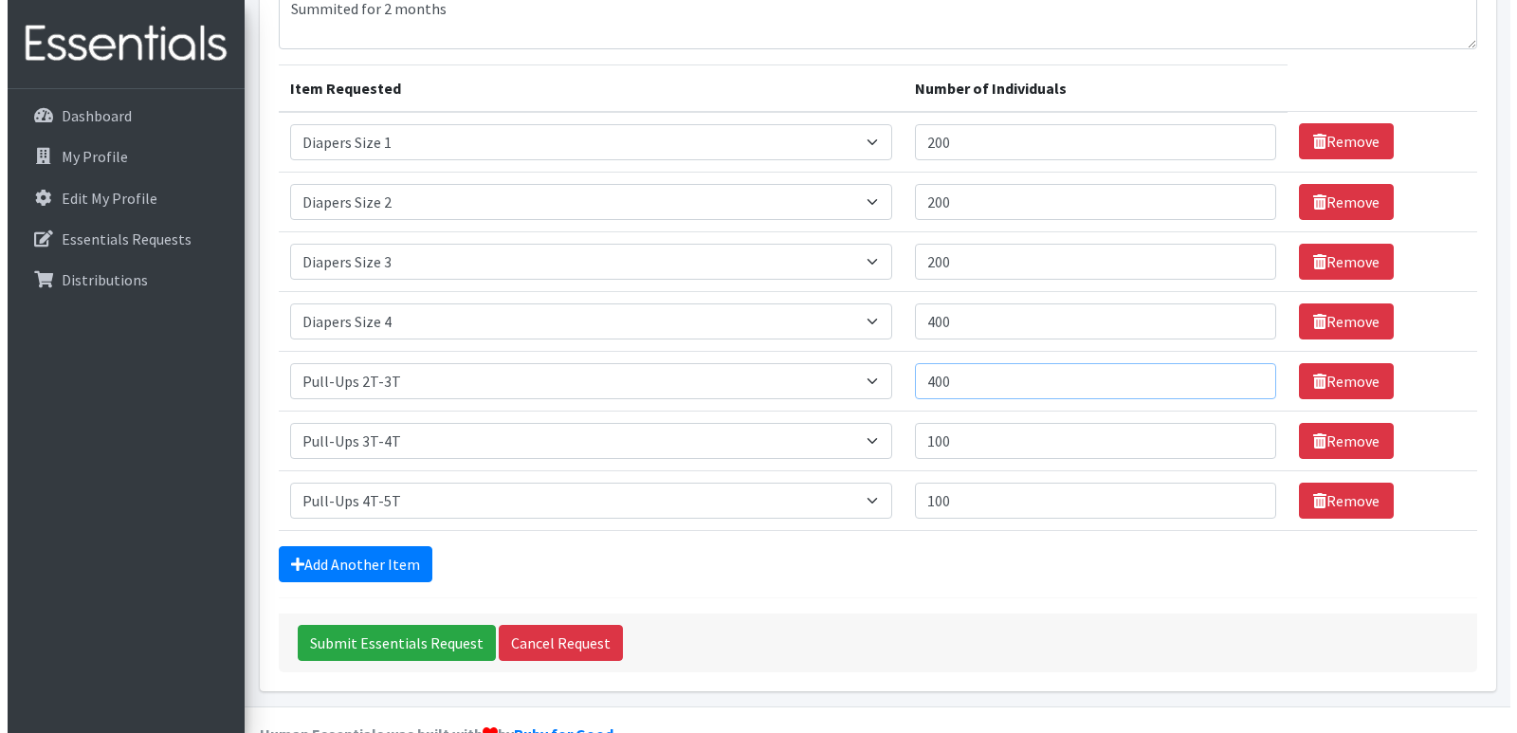
scroll to position [190, 0]
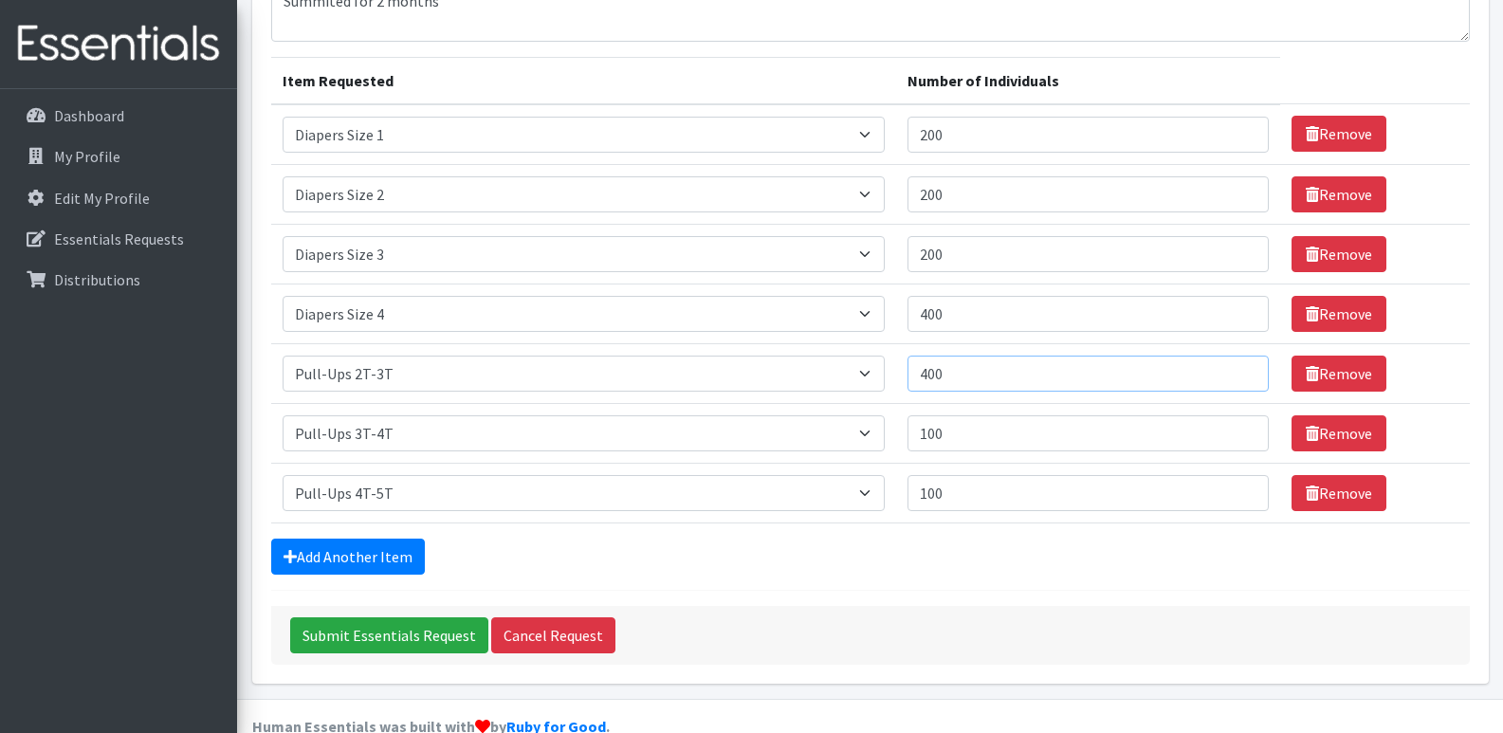
type input "400"
click at [934, 433] on input "100" at bounding box center [1087, 433] width 361 height 36
type input "200"
click at [943, 485] on input "100" at bounding box center [1087, 493] width 361 height 36
type input "200"
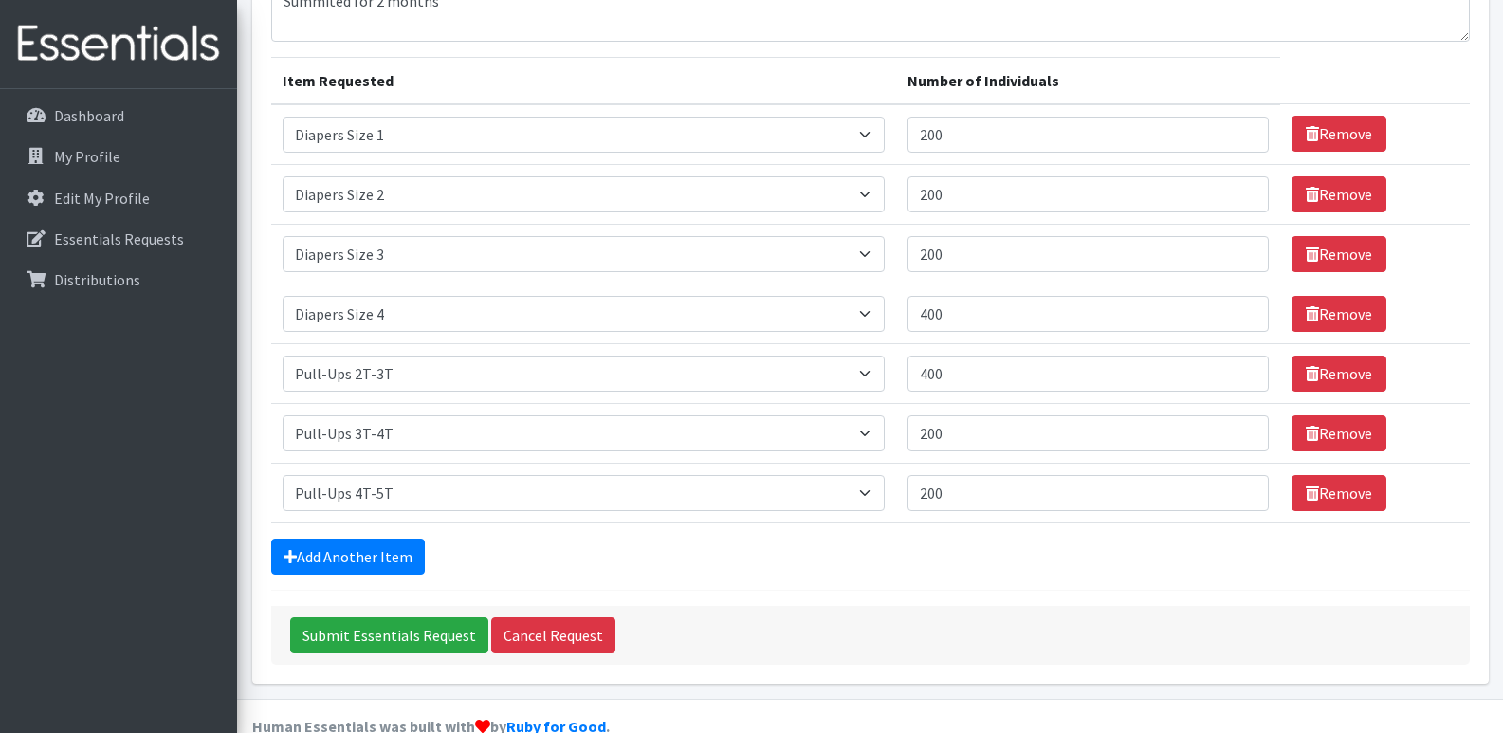
click at [960, 533] on form "Comments: Summited for 2 months Item Requested Number of Individuals Item Reque…" at bounding box center [870, 309] width 1198 height 712
click at [392, 634] on input "Submit Essentials Request" at bounding box center [389, 635] width 198 height 36
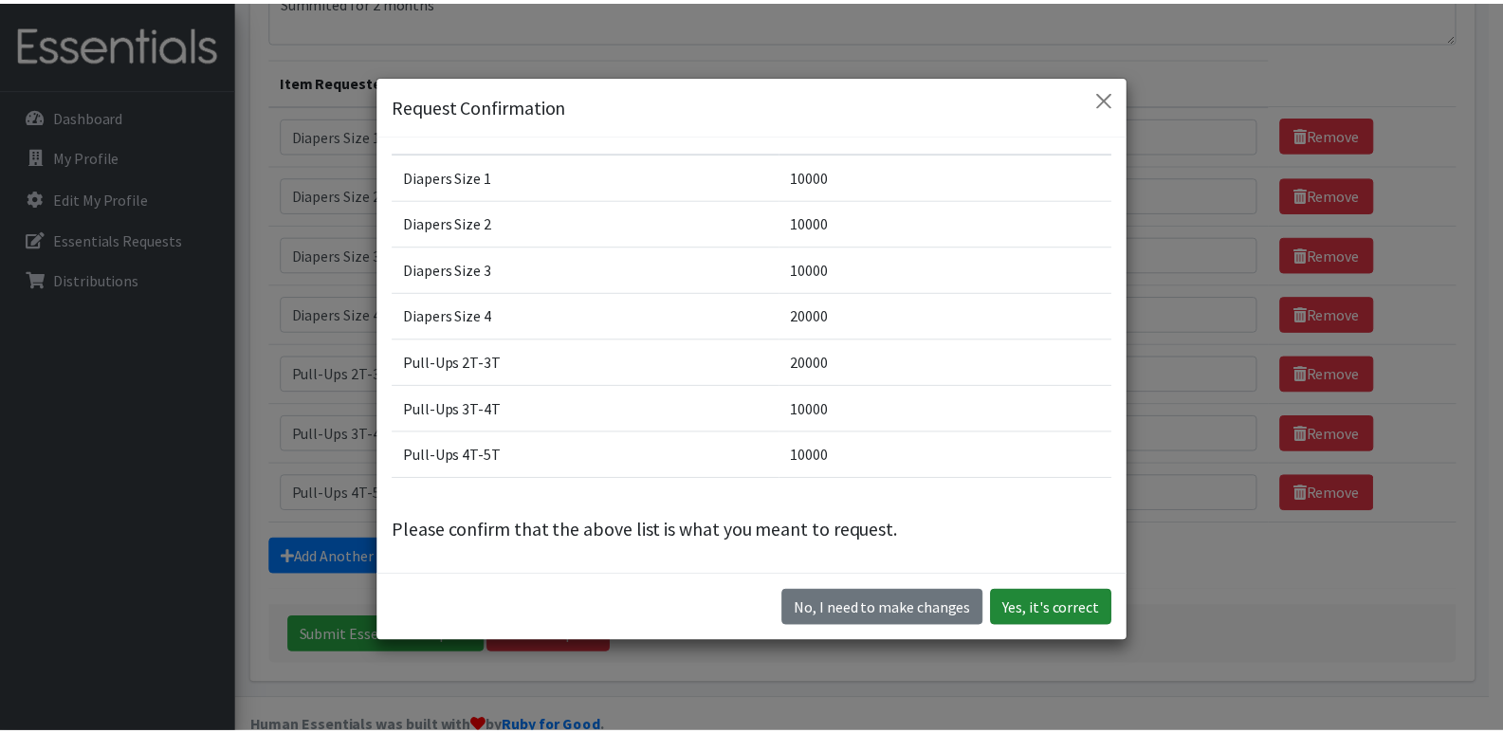
scroll to position [53, 0]
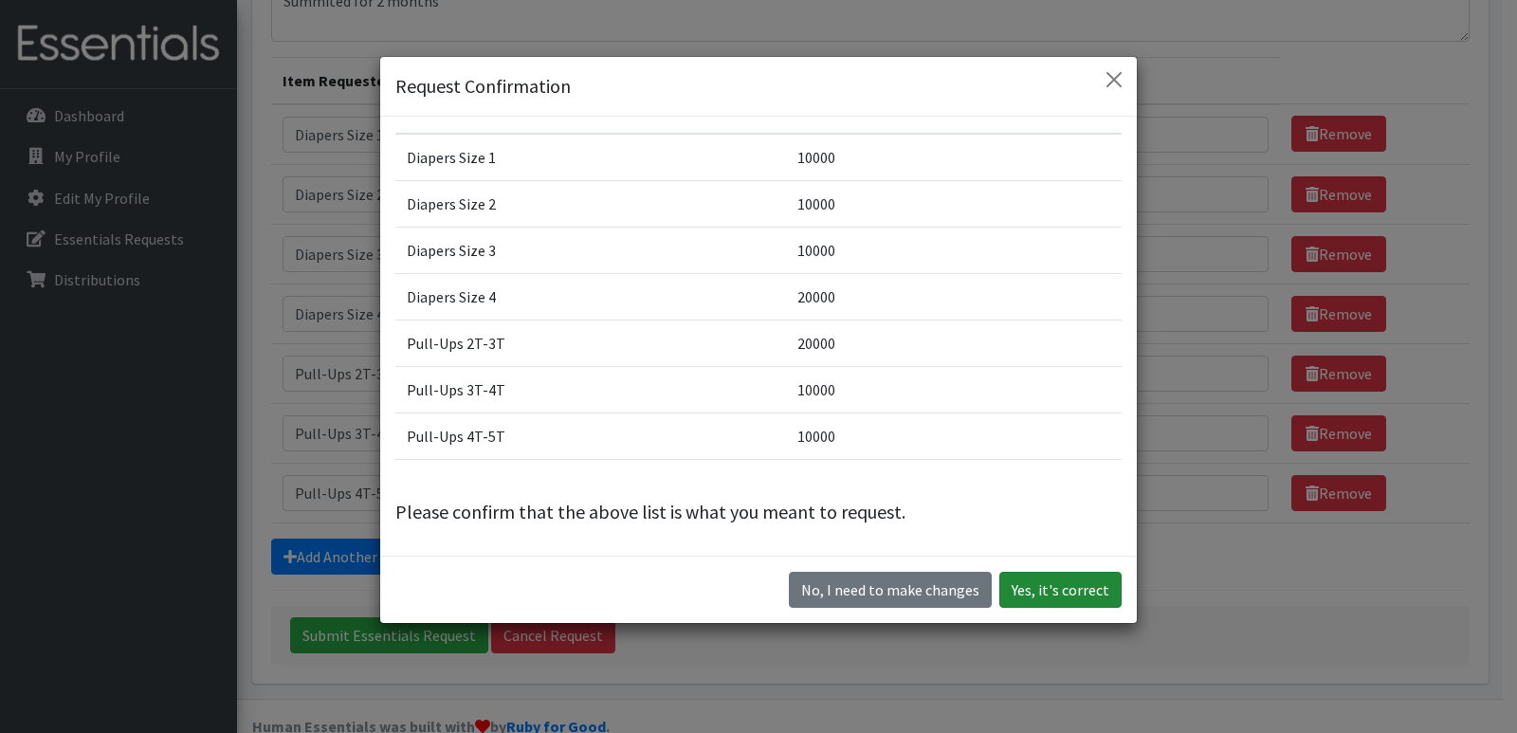
click at [1085, 592] on button "Yes, it's correct" at bounding box center [1060, 590] width 122 height 36
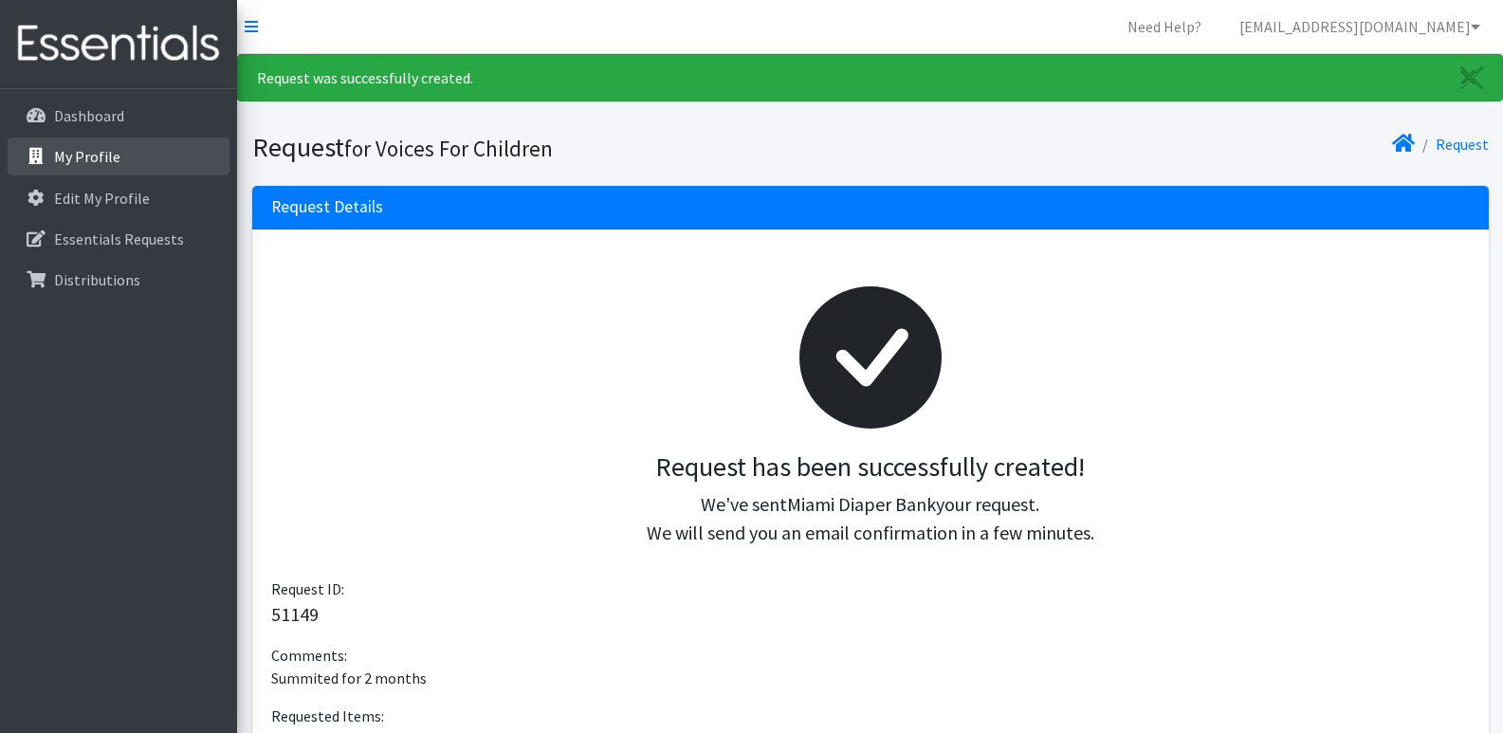
click at [98, 149] on p "My Profile" at bounding box center [87, 156] width 66 height 19
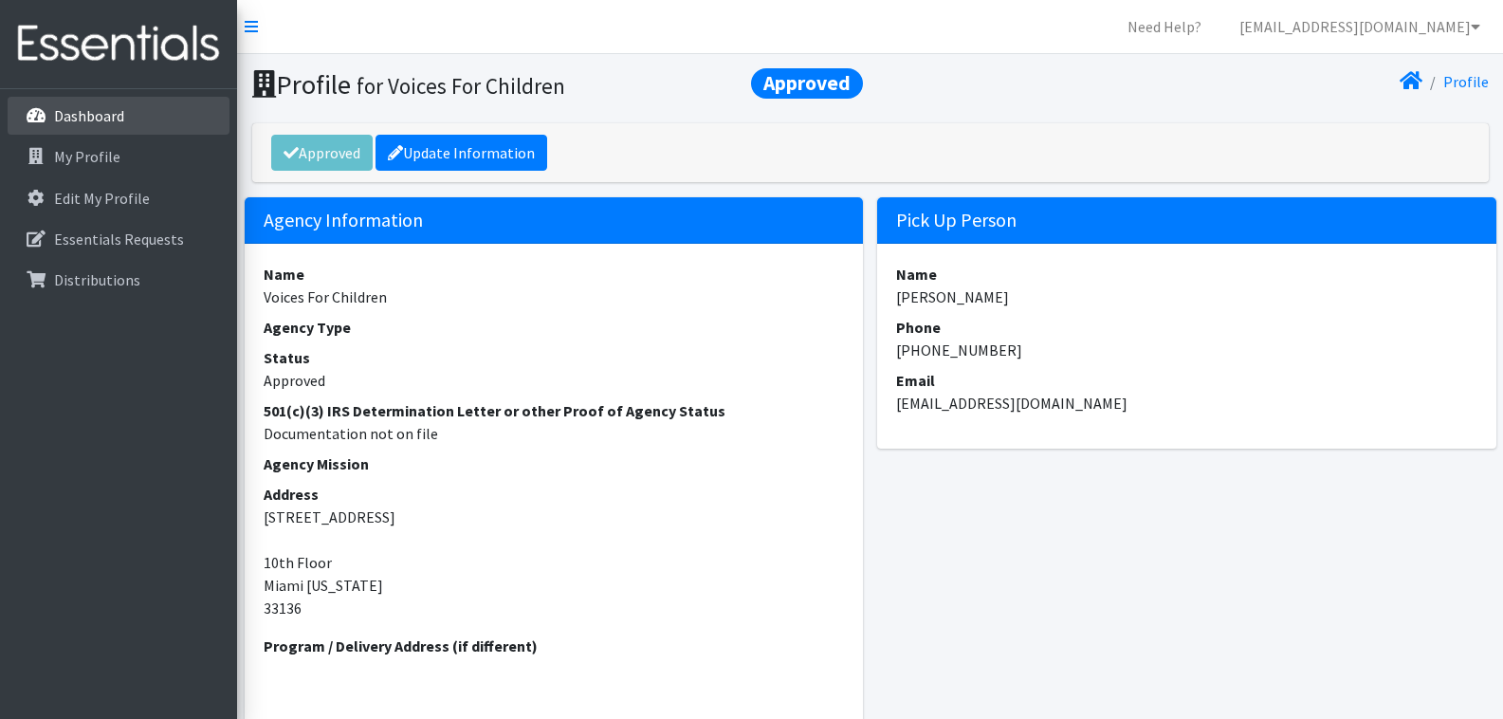
click at [100, 108] on p "Dashboard" at bounding box center [89, 115] width 70 height 19
